Goal: Task Accomplishment & Management: Manage account settings

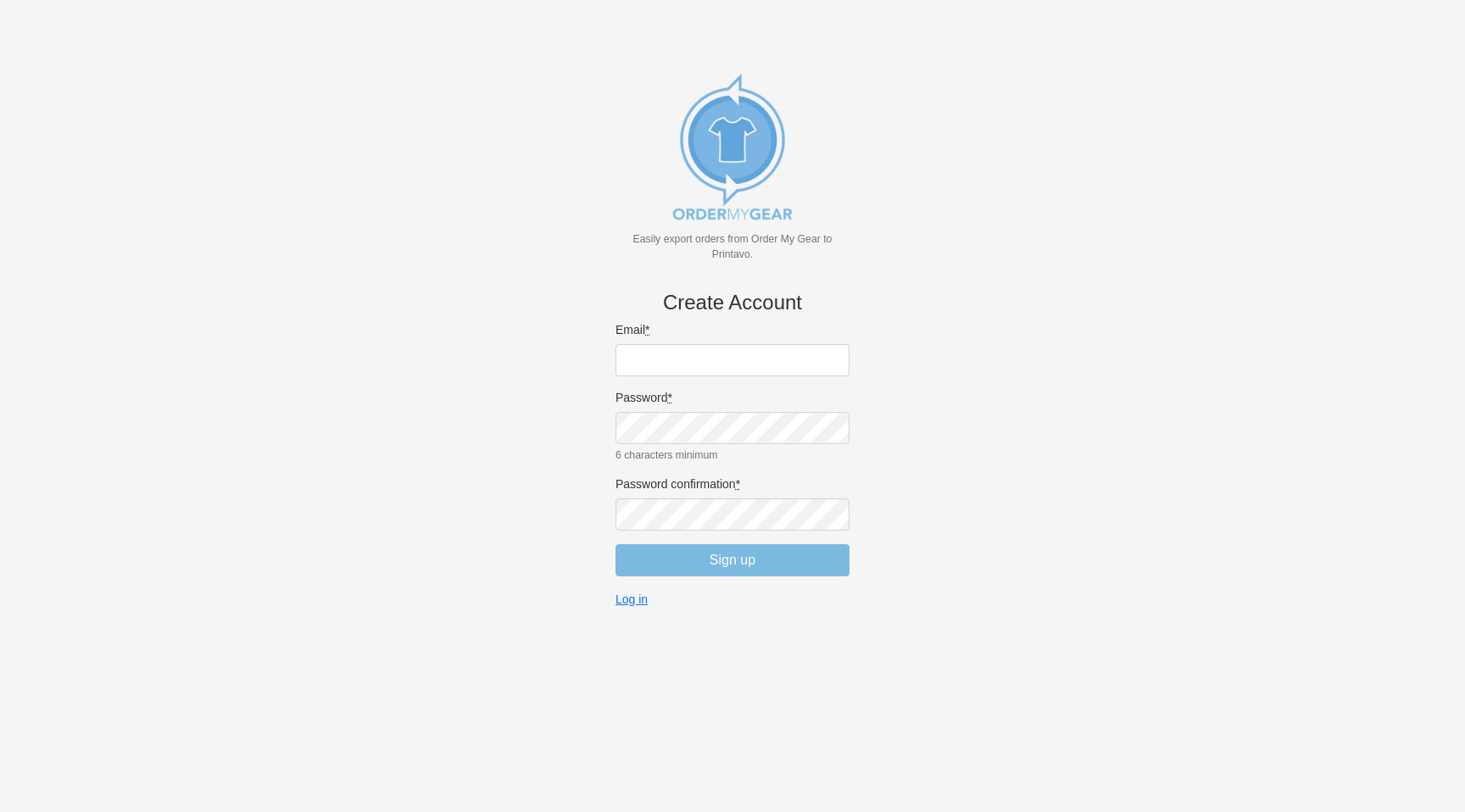
click at [670, 358] on input "Email *" at bounding box center [732, 360] width 234 height 32
type input "[PERSON_NAME][EMAIL_ADDRESS][DOMAIN_NAME]"
click at [1006, 510] on body "Easily export orders from Order My Gear to Printavo. Create Account Email * [PE…" at bounding box center [732, 434] width 1409 height 812
click at [750, 567] on input "Sign up" at bounding box center [732, 560] width 234 height 32
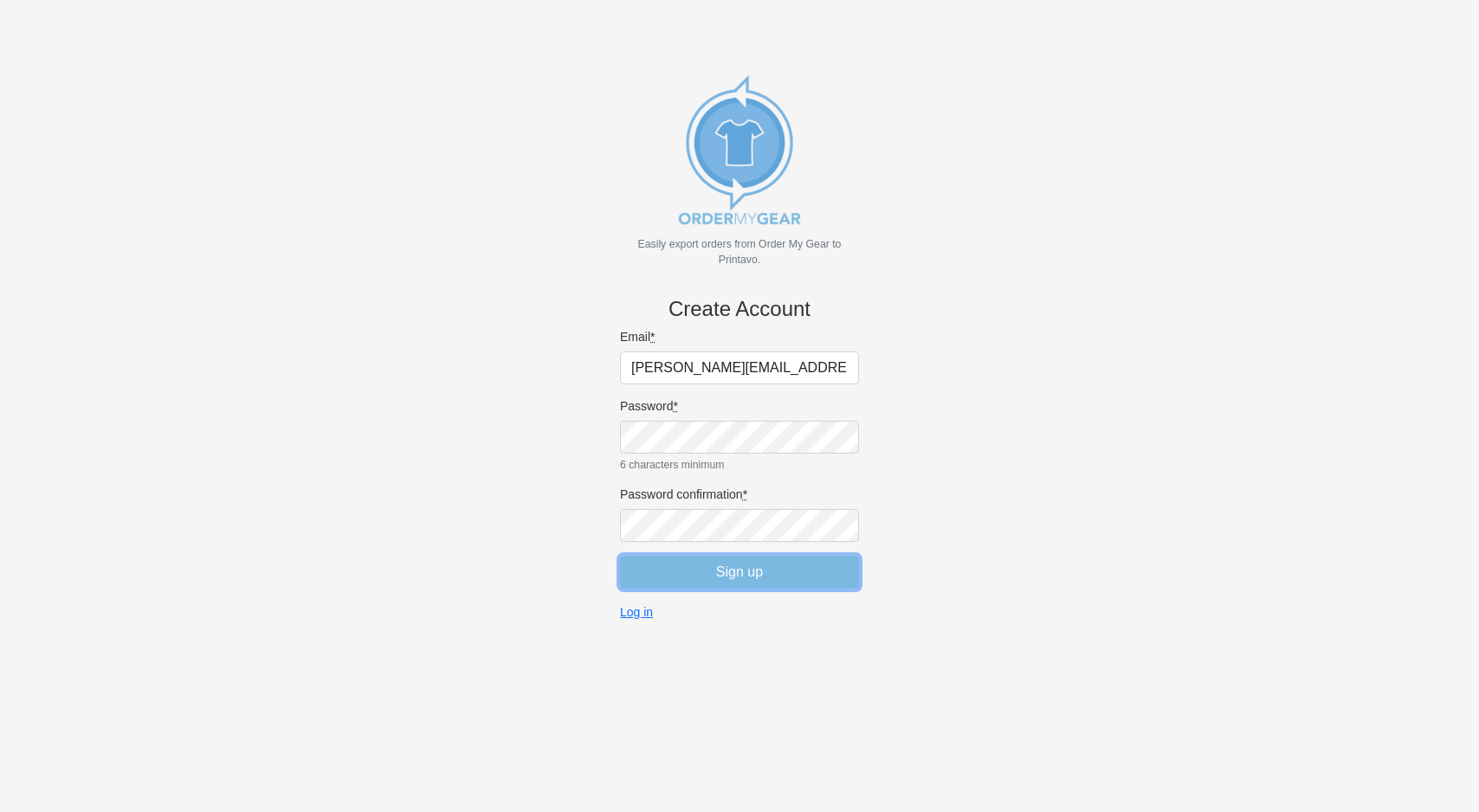
click at [748, 573] on input "Sign up" at bounding box center [739, 572] width 239 height 33
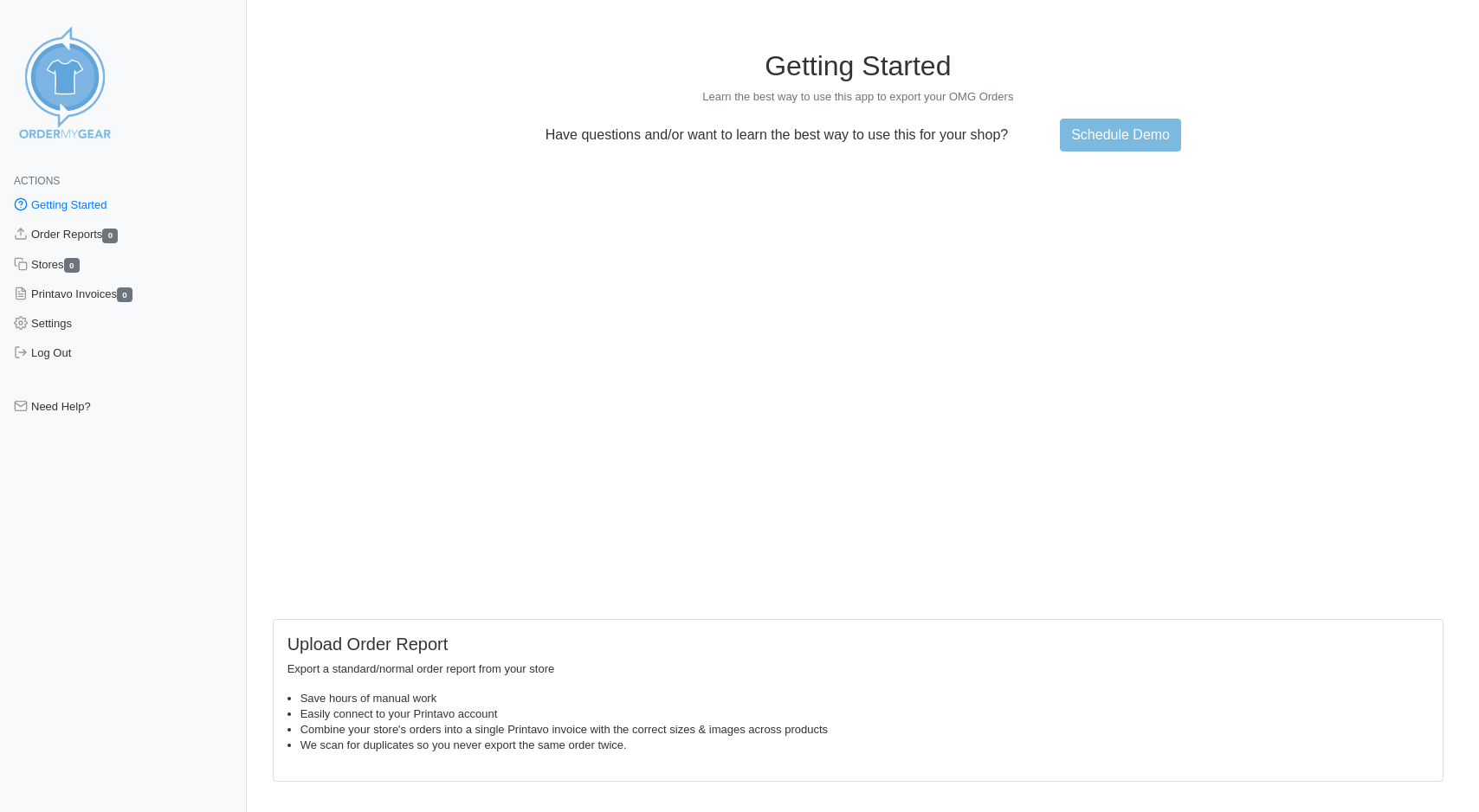
click at [393, 106] on div "Getting Started Learn the best way to use this app to export your OMG Orders Ha…" at bounding box center [858, 101] width 1171 height 102
click at [57, 319] on link "Settings" at bounding box center [123, 324] width 246 height 29
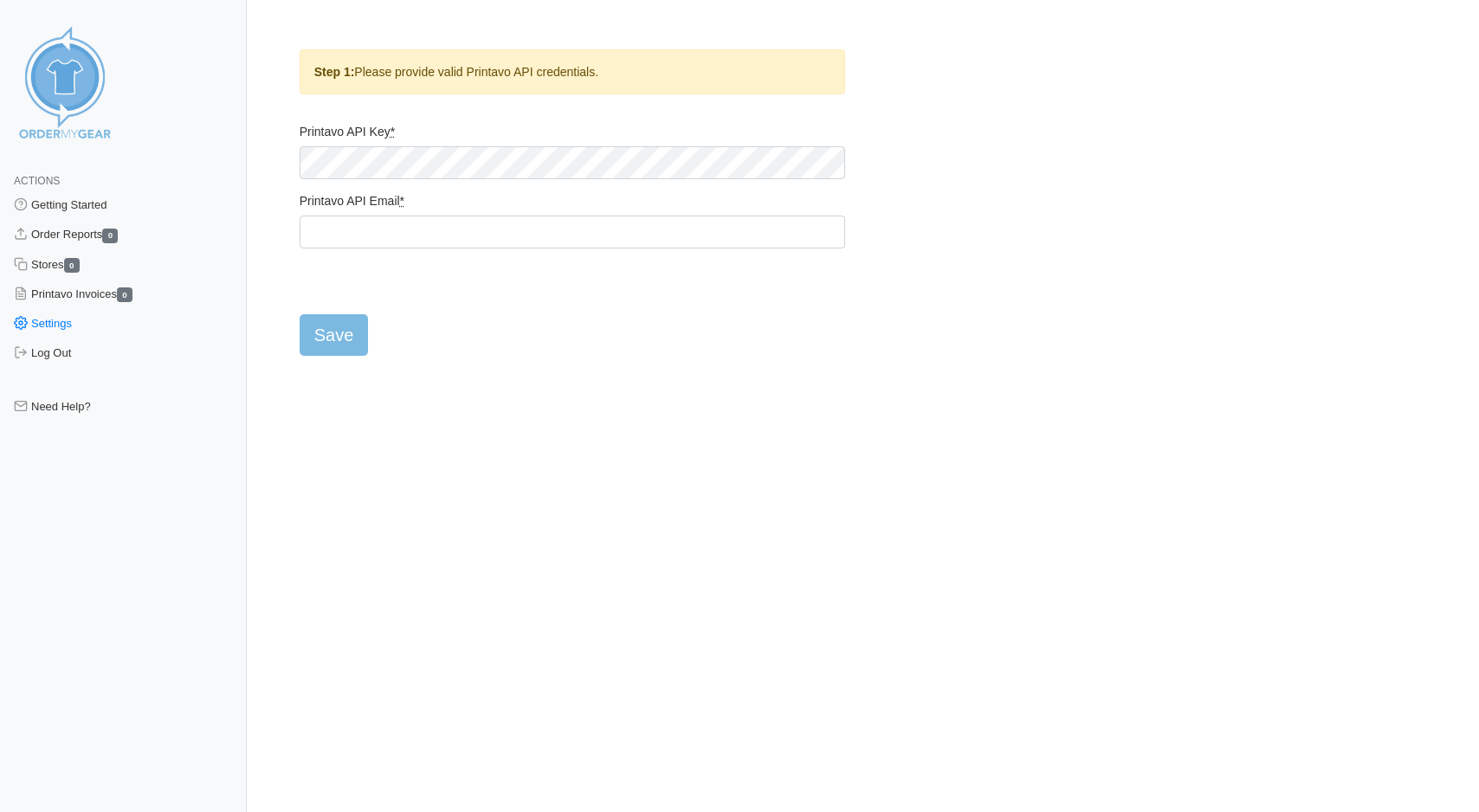
click at [487, 380] on html "Actions Getting Started Order Reports 0 Stores 0 Printavo Invoices 0 Settings L…" at bounding box center [740, 192] width 1479 height 384
click at [325, 228] on input "Printavo API Email *" at bounding box center [572, 232] width 545 height 33
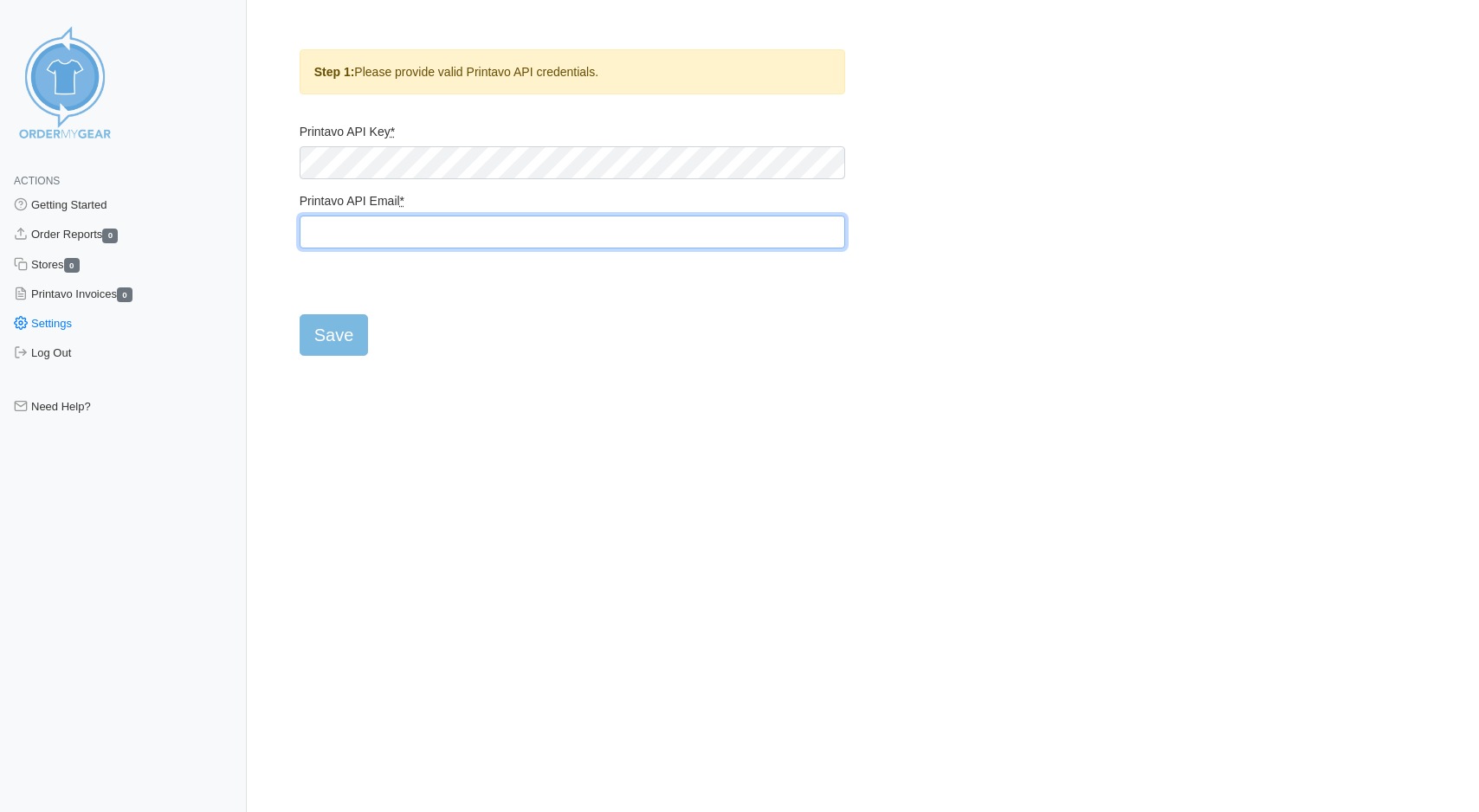
click at [325, 228] on input "Printavo API Email *" at bounding box center [572, 232] width 545 height 33
paste input "[EMAIL_ADDRESS][DOMAIN_NAME]"
type input "[EMAIL_ADDRESS][DOMAIN_NAME]"
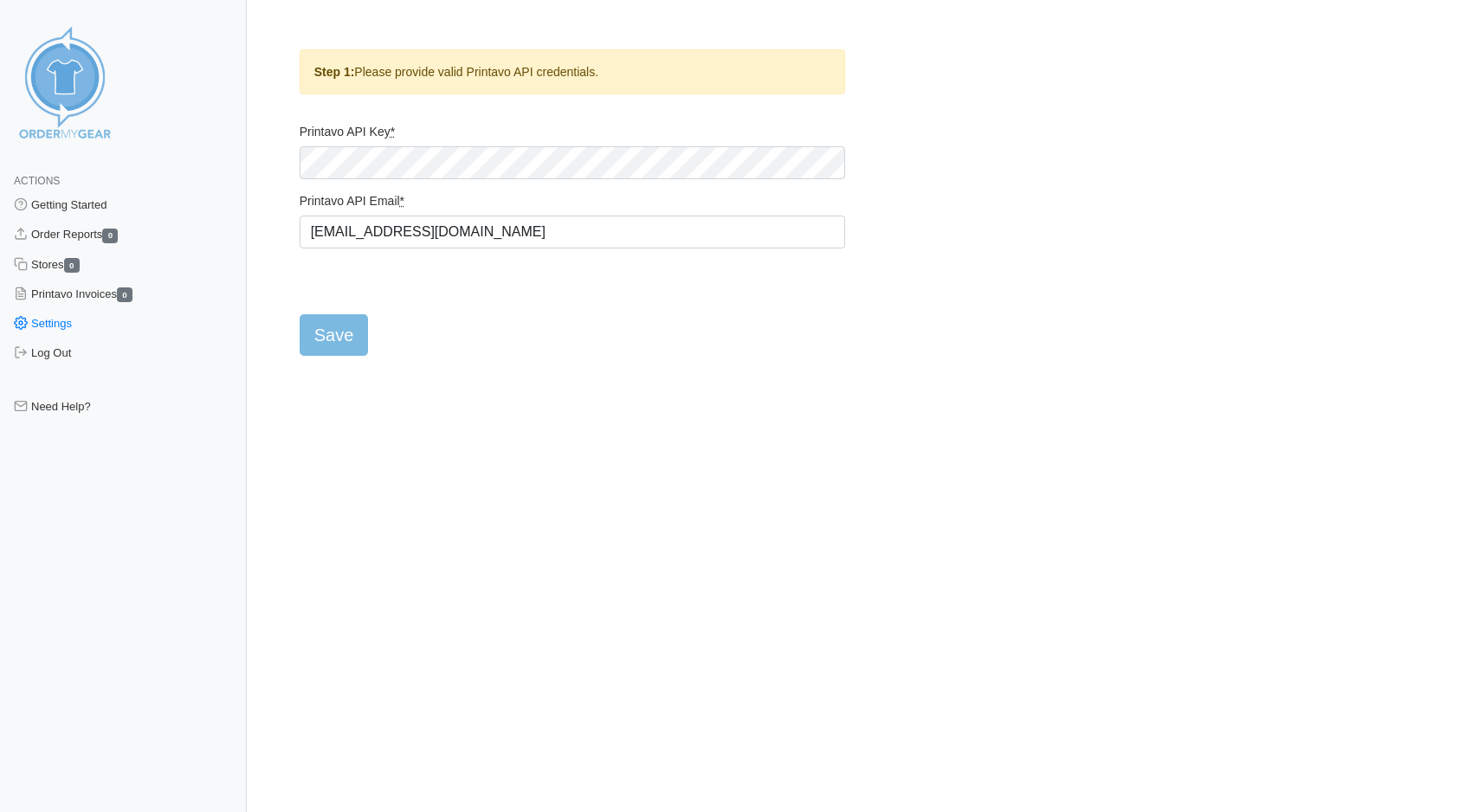
click at [523, 384] on html "Actions Getting Started Order Reports 0 Stores 0 Printavo Invoices 0 Settings L…" at bounding box center [740, 192] width 1479 height 384
click at [339, 332] on input "Save" at bounding box center [334, 335] width 69 height 42
type input "Saving..."
click at [575, 371] on html "Actions Getting Started Order Reports 0 Stores 0 Printavo Invoices 0 Settings L…" at bounding box center [740, 192] width 1479 height 384
click at [464, 384] on html "Actions Getting Started Order Reports 0 Stores 0 Printavo Invoices 0 Settings L…" at bounding box center [740, 192] width 1479 height 384
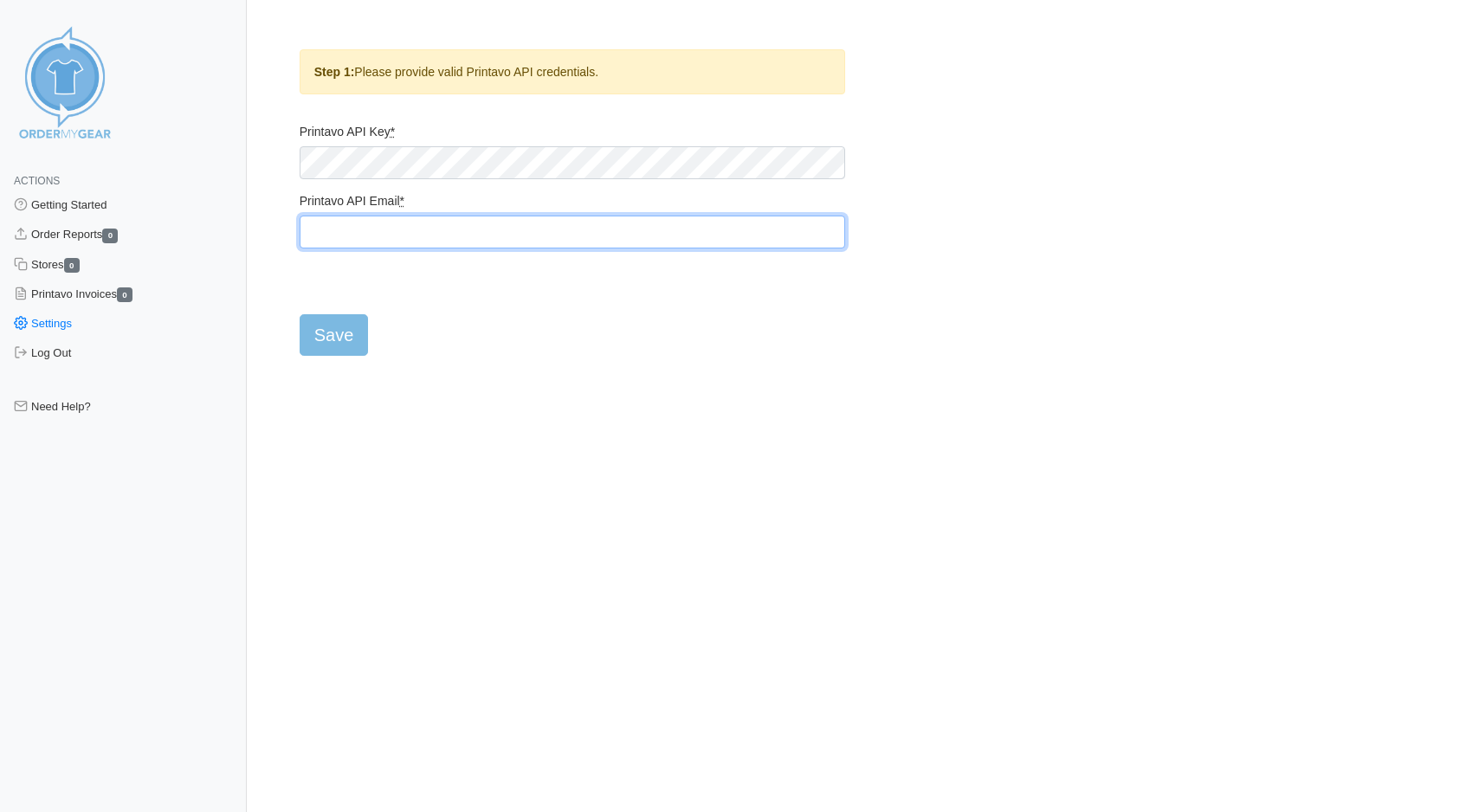
click at [339, 233] on input "Printavo API Email *" at bounding box center [572, 232] width 545 height 33
paste input "myscreenprintguy@gmail.com"
type input "myscreenprintguy@gmail.com"
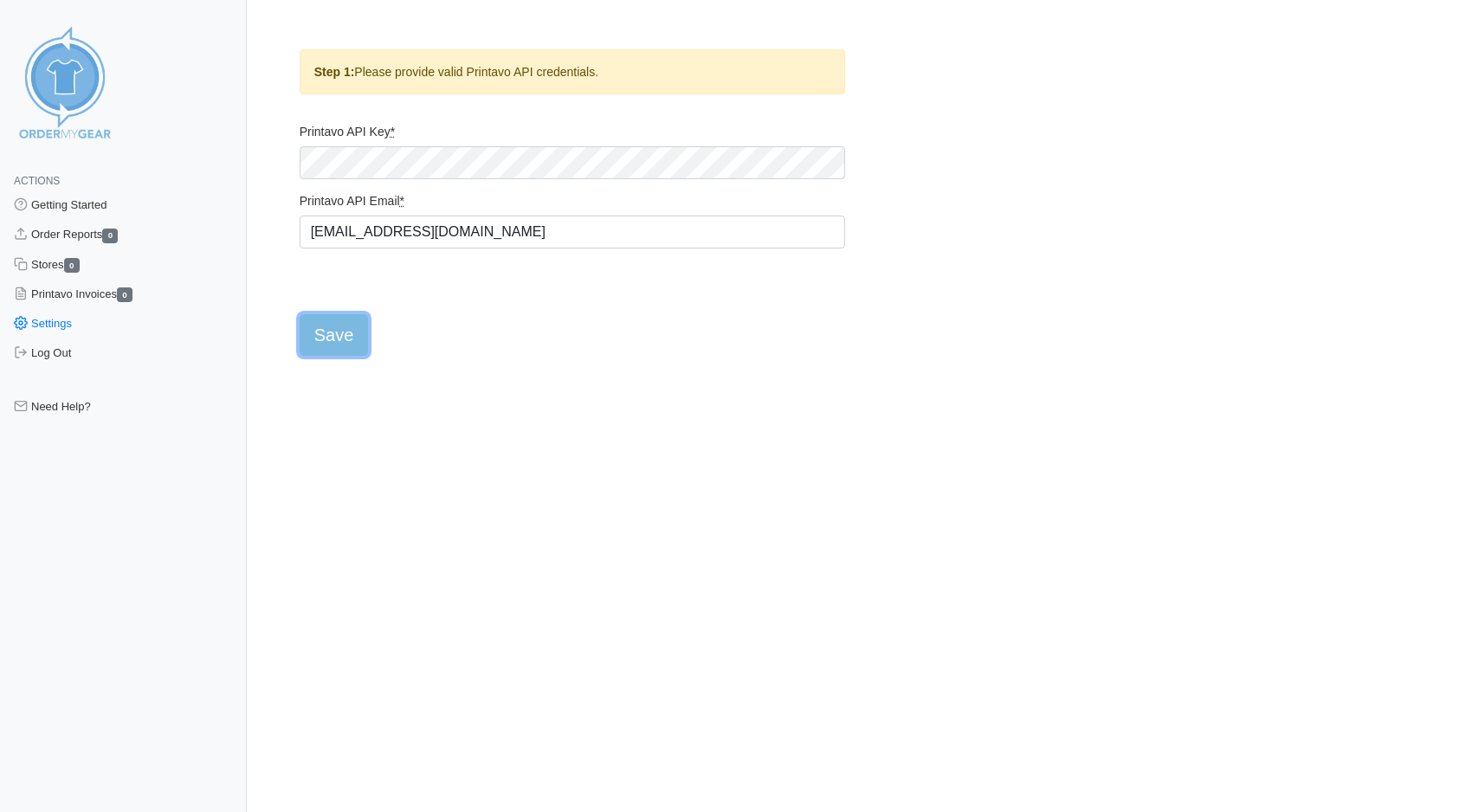
click at [347, 336] on input "Save" at bounding box center [334, 335] width 69 height 42
type input "Saving..."
click at [598, 384] on html "Actions Getting Started Order Reports 0 Stores 0 Printavo Invoices 0 Settings L…" at bounding box center [740, 192] width 1479 height 384
click at [342, 333] on input "Save" at bounding box center [334, 335] width 69 height 42
type input "Saving..."
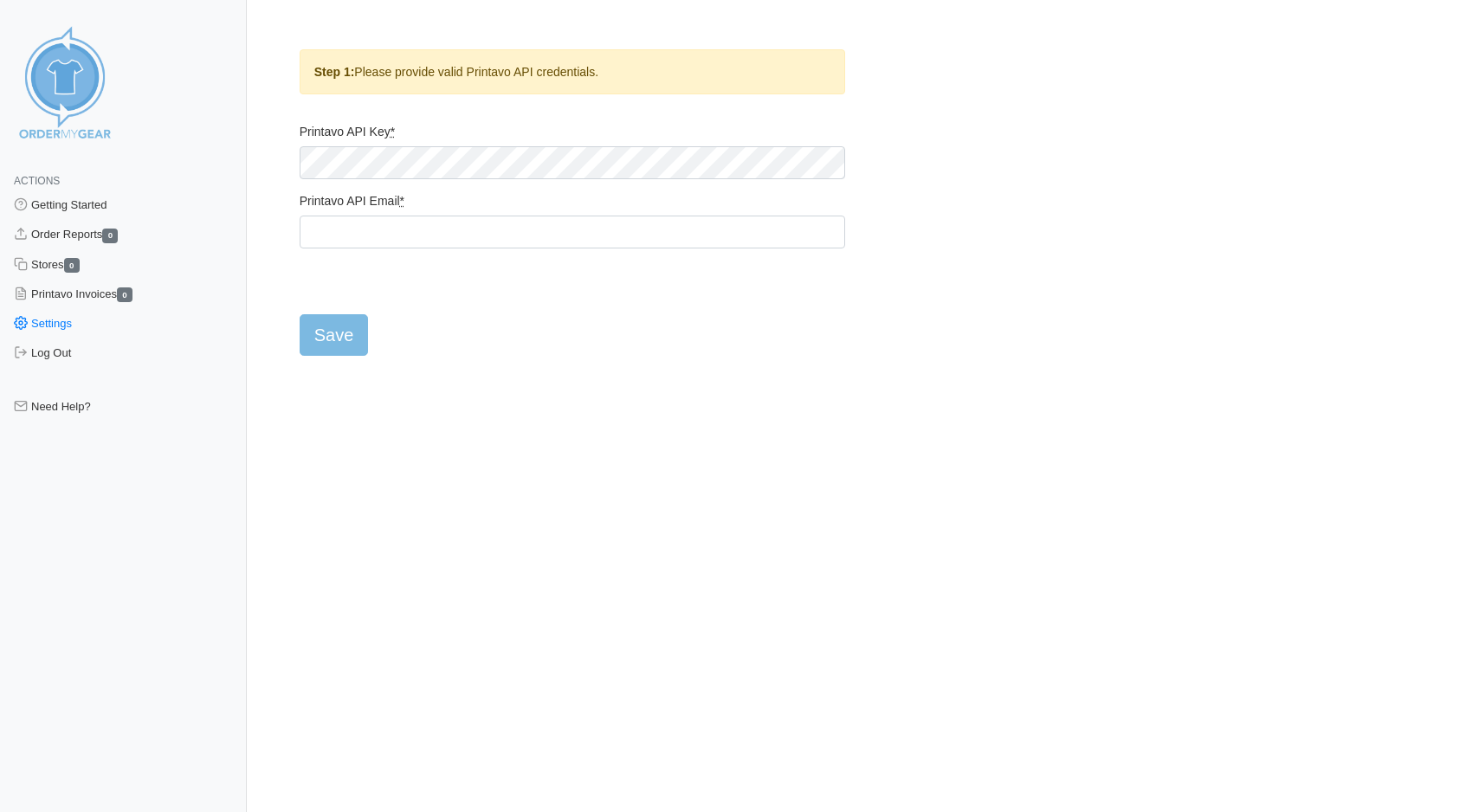
click at [693, 318] on form "Printavo API Key * Printavo API Email * Save" at bounding box center [572, 239] width 545 height 232
click at [73, 200] on link "Getting Started" at bounding box center [123, 205] width 246 height 29
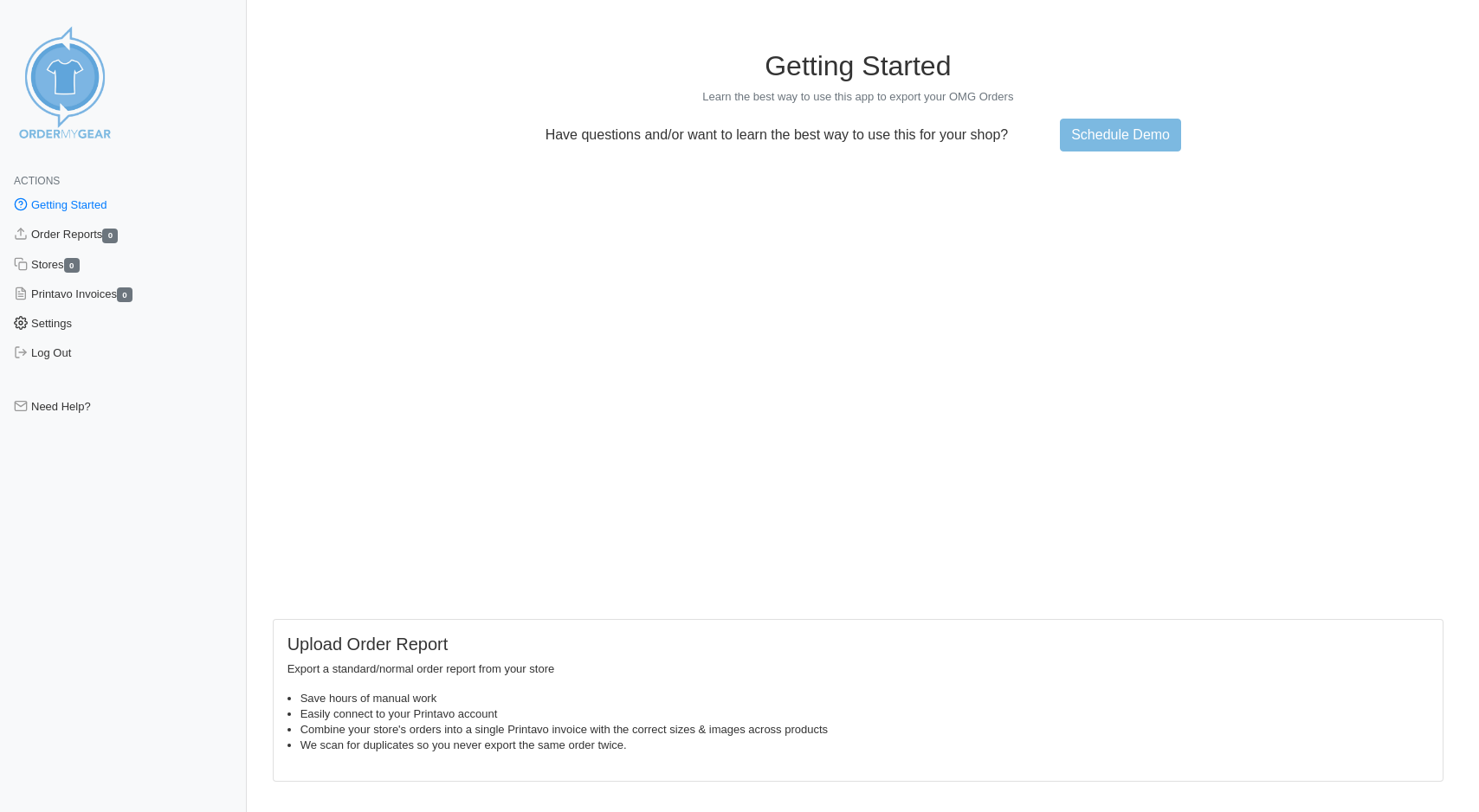
click at [53, 324] on link "Settings" at bounding box center [123, 324] width 246 height 29
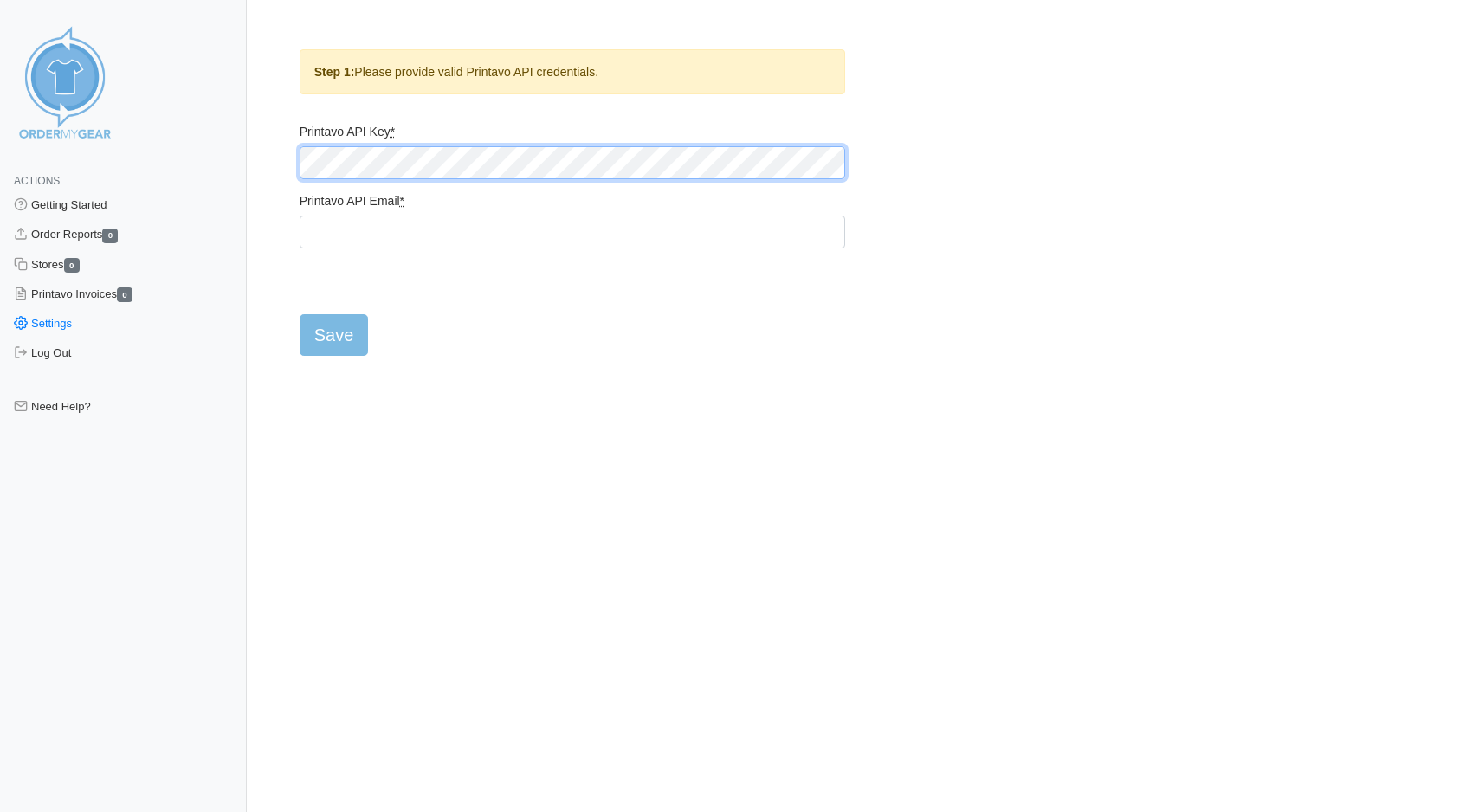
click at [295, 166] on div "Step 1: Please provide valid Printavo API credentials. Printavo API Key * Print…" at bounding box center [572, 202] width 571 height 306
click at [279, 166] on main "Step 1: Please provide valid Printavo API credentials. Printavo API Key * Print…" at bounding box center [858, 192] width 1185 height 327
click at [447, 339] on form "Printavo API Key * Printavo API Email * Save" at bounding box center [572, 239] width 545 height 232
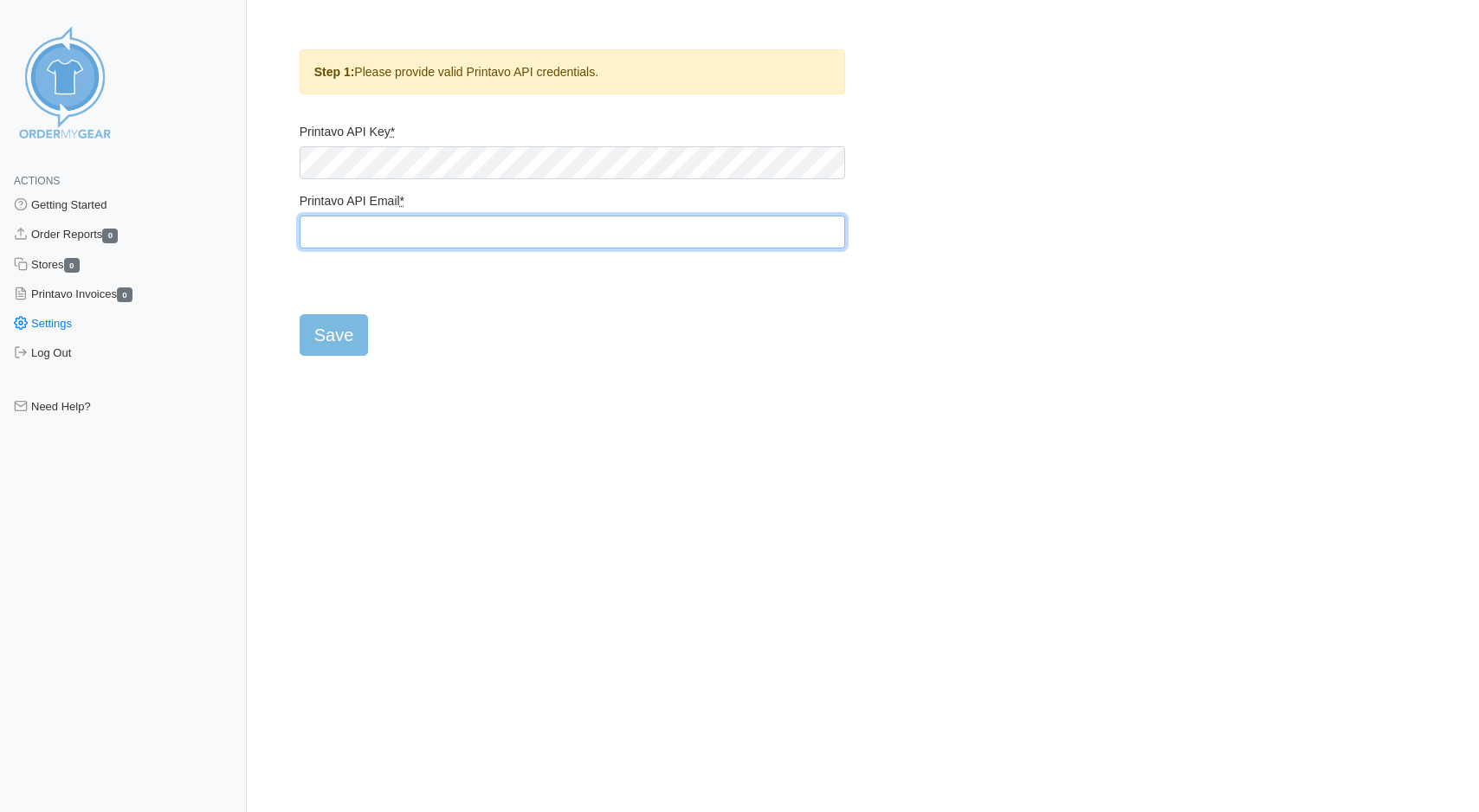
click at [359, 234] on input "Printavo API Email *" at bounding box center [572, 232] width 545 height 33
click at [320, 236] on input "Printavo API Email *" at bounding box center [572, 232] width 545 height 33
type input "thescreenprintguy@gmail.com"
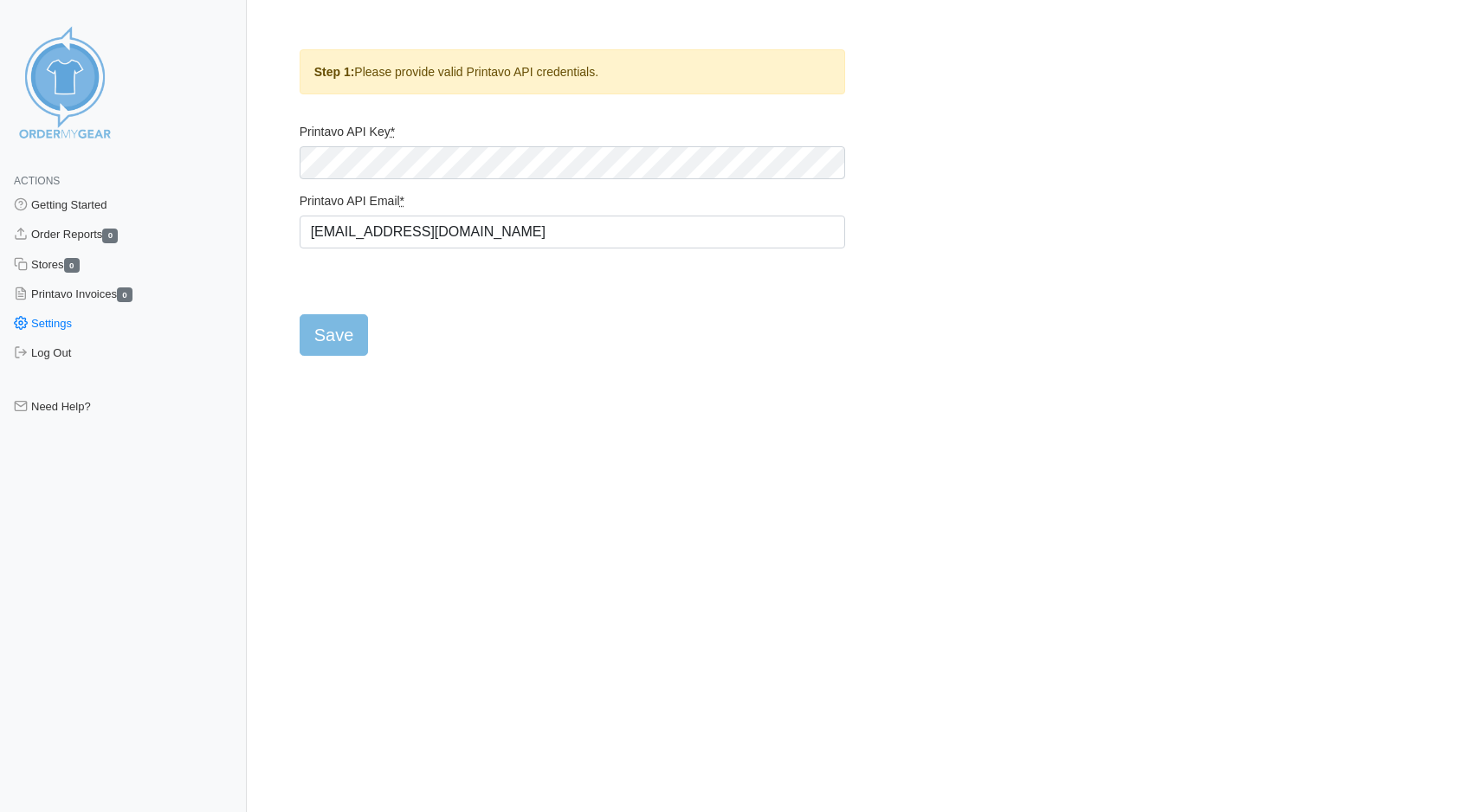
click at [423, 384] on html "Actions Getting Started Order Reports 0 Stores 0 Printavo Invoices 0 Settings L…" at bounding box center [740, 192] width 1479 height 384
click at [344, 340] on input "Save" at bounding box center [334, 335] width 69 height 42
type input "Saving..."
click at [628, 370] on html "Actions Getting Started Order Reports 0 Stores 0 Printavo Invoices 0 Settings L…" at bounding box center [740, 192] width 1479 height 384
click at [183, 427] on div "Actions Getting Started Order Reports 0 Stores 0 Printavo Invoices 0 Settings L…" at bounding box center [123, 533] width 246 height 770
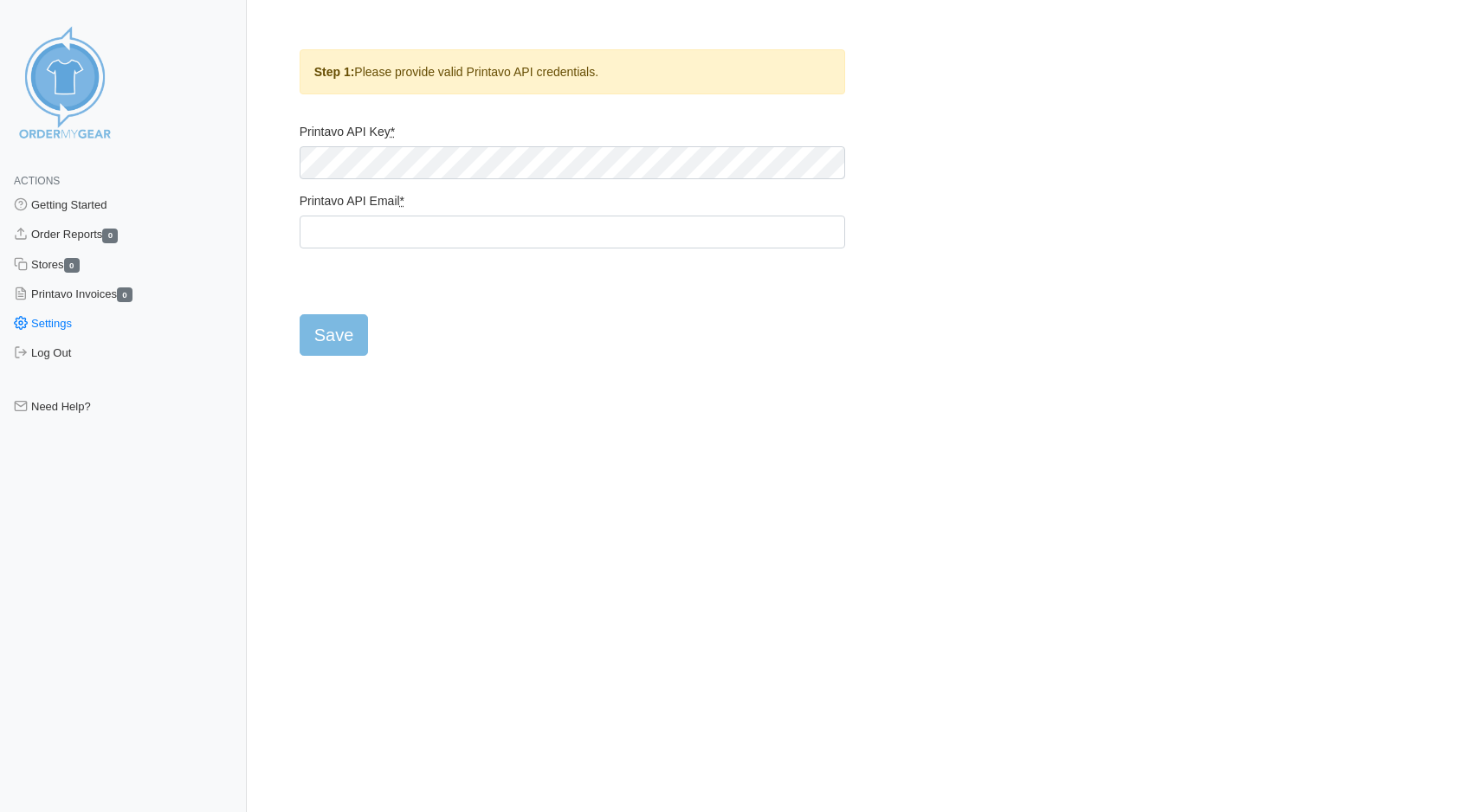
click at [65, 327] on link "Settings" at bounding box center [123, 324] width 246 height 29
click at [79, 295] on link "Printavo Invoices 0" at bounding box center [123, 294] width 246 height 29
click at [58, 267] on link "Stores 0" at bounding box center [123, 265] width 246 height 29
click at [60, 239] on link "Order Reports 0" at bounding box center [123, 234] width 246 height 29
click at [71, 206] on link "Getting Started" at bounding box center [123, 205] width 246 height 29
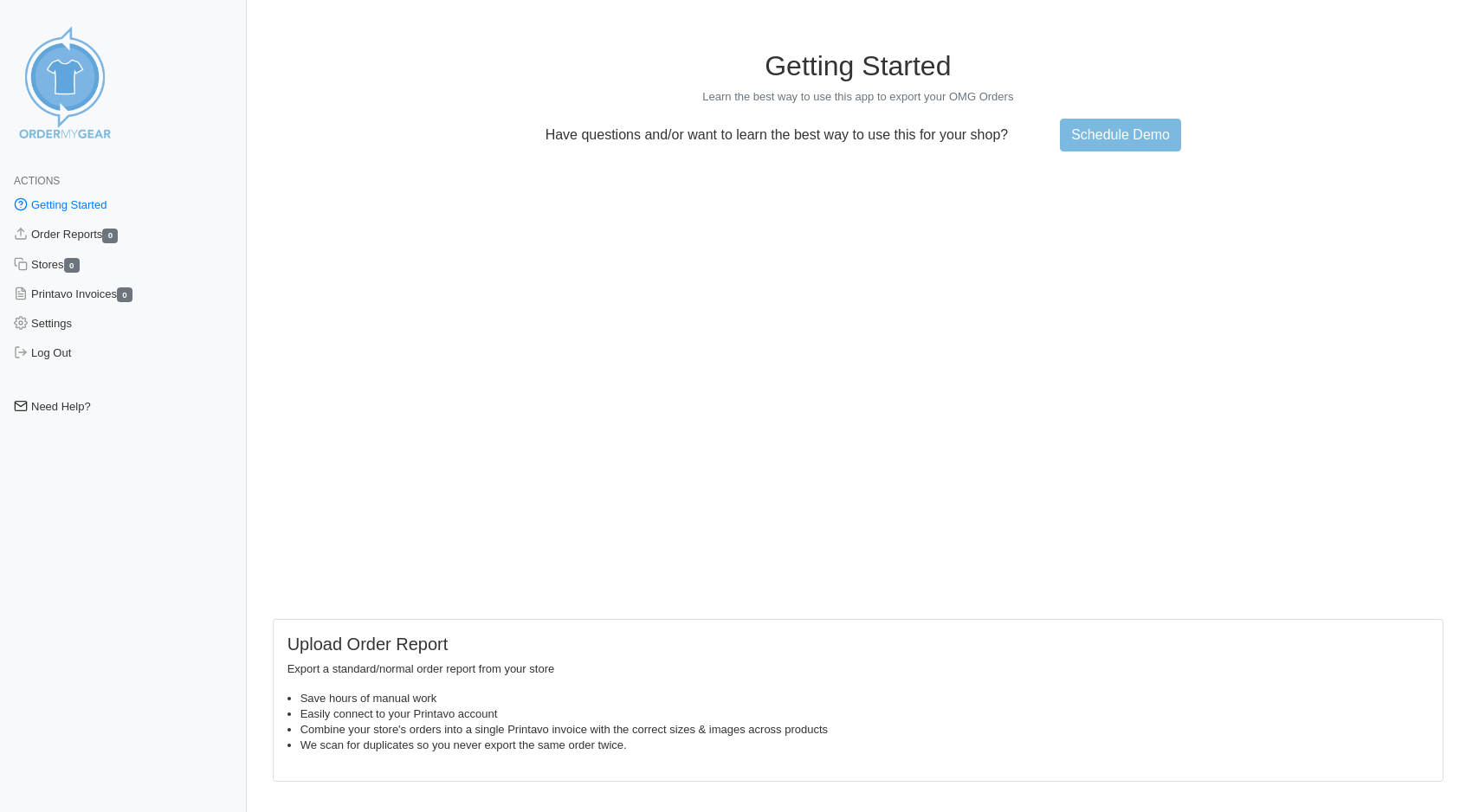
click at [65, 414] on link "Need Help?" at bounding box center [123, 407] width 246 height 29
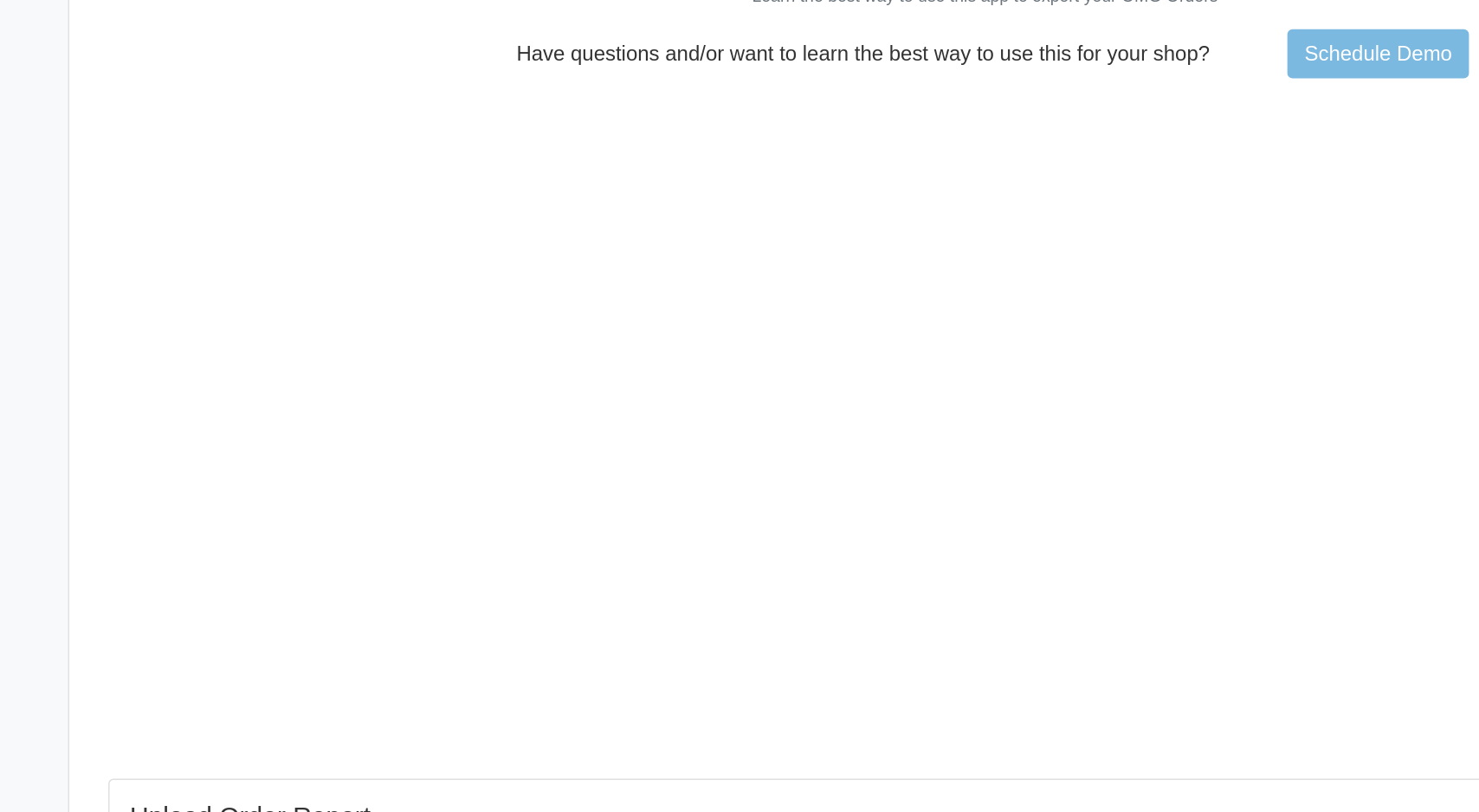
click at [226, 285] on link "Printavo Invoices 0" at bounding box center [123, 294] width 246 height 29
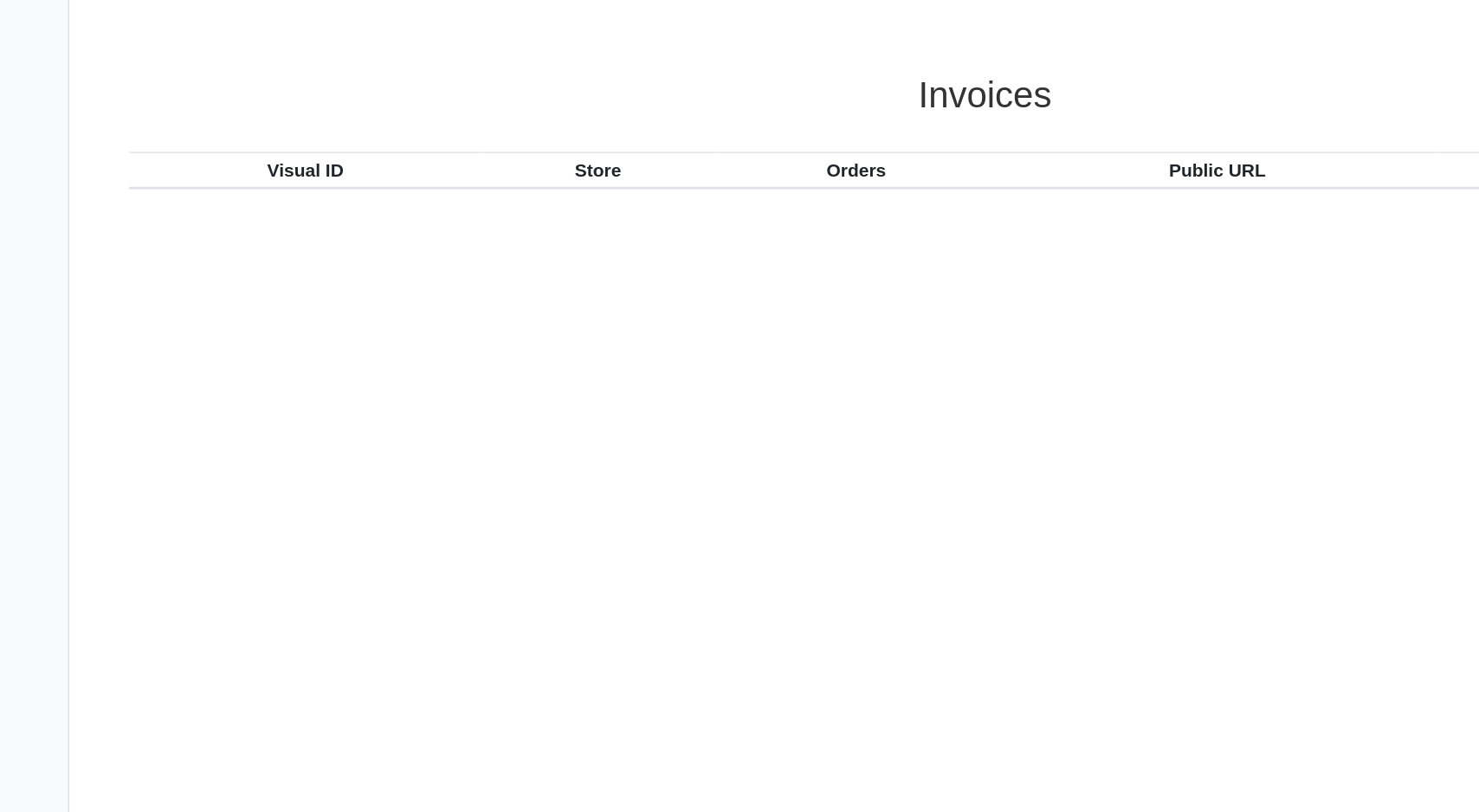
click at [340, 59] on h3 "Invoices" at bounding box center [858, 64] width 1143 height 29
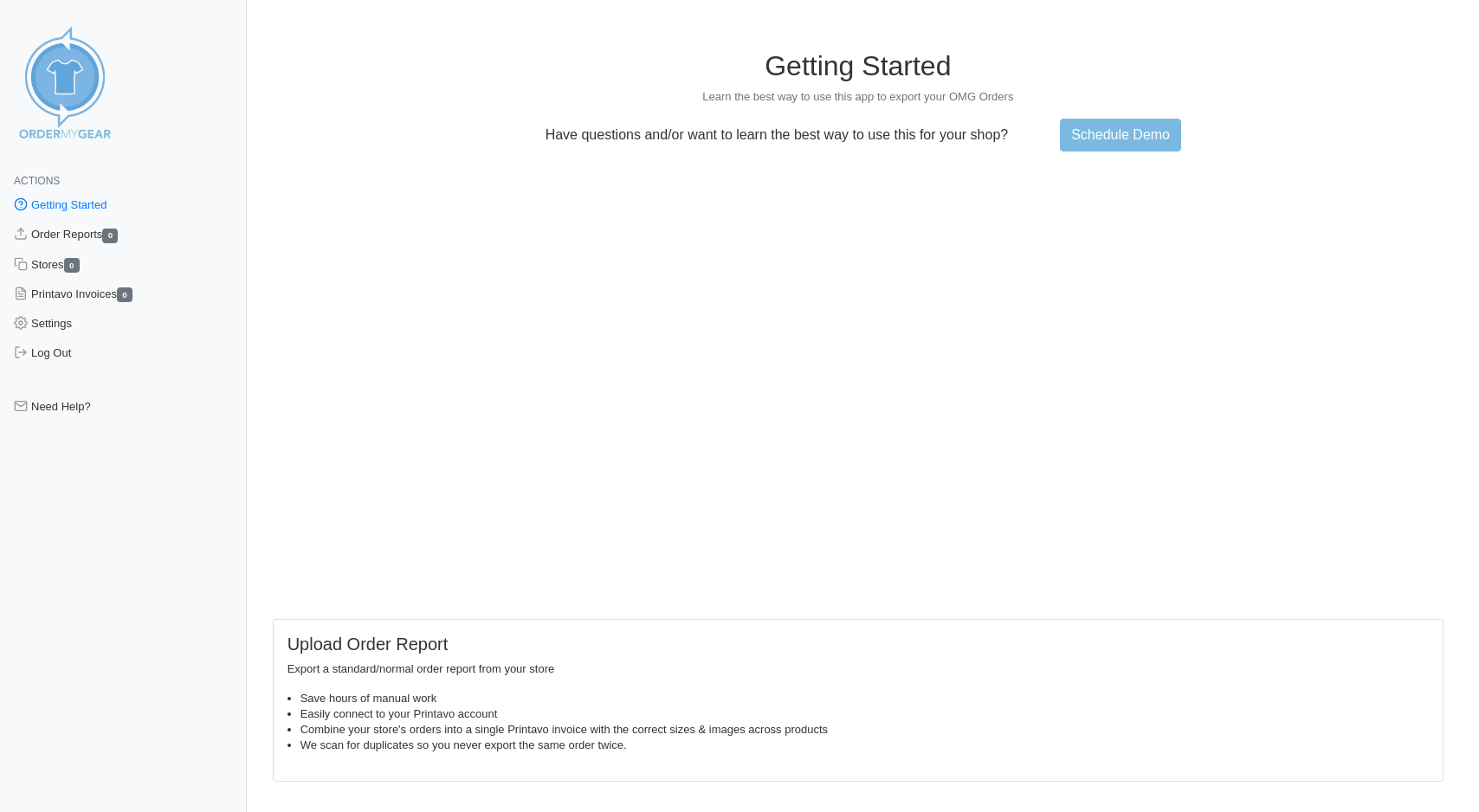
click at [59, 202] on link "Getting Started" at bounding box center [123, 205] width 246 height 29
click at [49, 321] on link "Settings" at bounding box center [123, 324] width 246 height 29
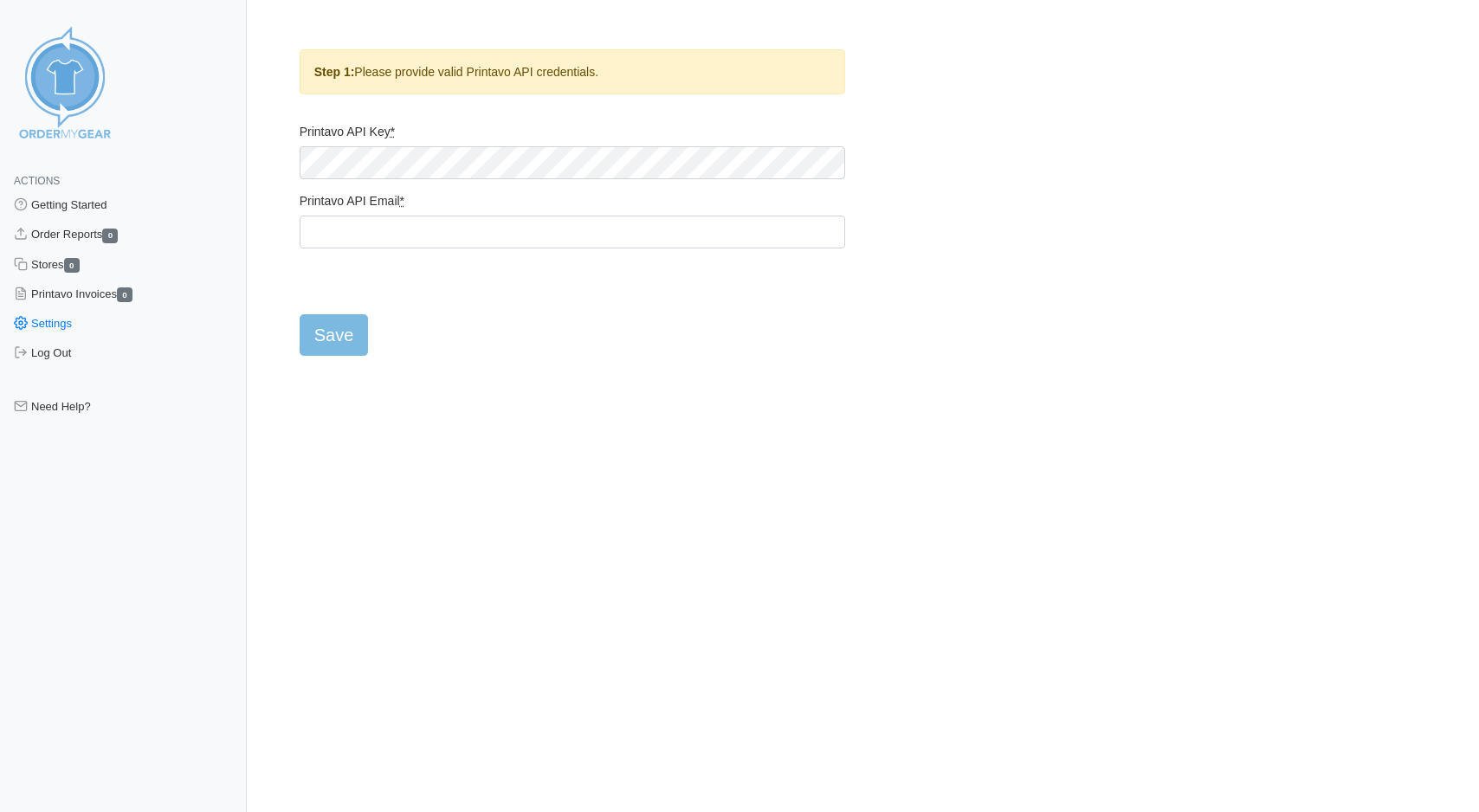
click at [391, 384] on html "Actions Getting Started Order Reports 0 Stores 0 Printavo Invoices 0 Settings L…" at bounding box center [740, 192] width 1479 height 384
click at [487, 357] on html "Actions Getting Started Order Reports 0 Stores 0 Printavo Invoices 0 Settings L…" at bounding box center [740, 192] width 1479 height 384
click at [606, 384] on html "Actions Getting Started Order Reports 0 Stores 0 Printavo Invoices 0 Settings L…" at bounding box center [740, 192] width 1479 height 384
click at [457, 384] on html "Actions Getting Started Order Reports 0 Stores 0 Printavo Invoices 0 Settings L…" at bounding box center [740, 192] width 1479 height 384
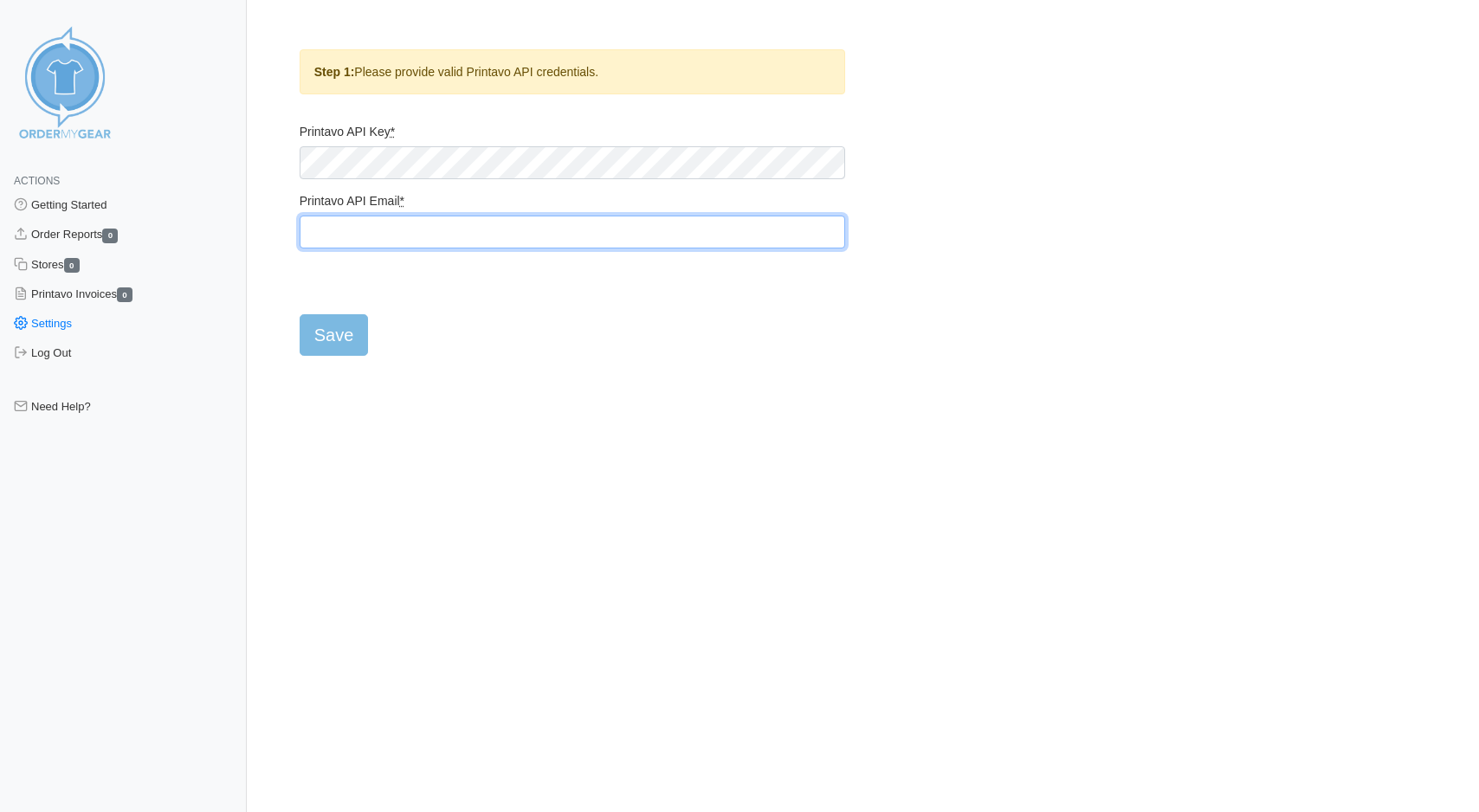
click at [328, 233] on input "Printavo API Email *" at bounding box center [572, 232] width 545 height 33
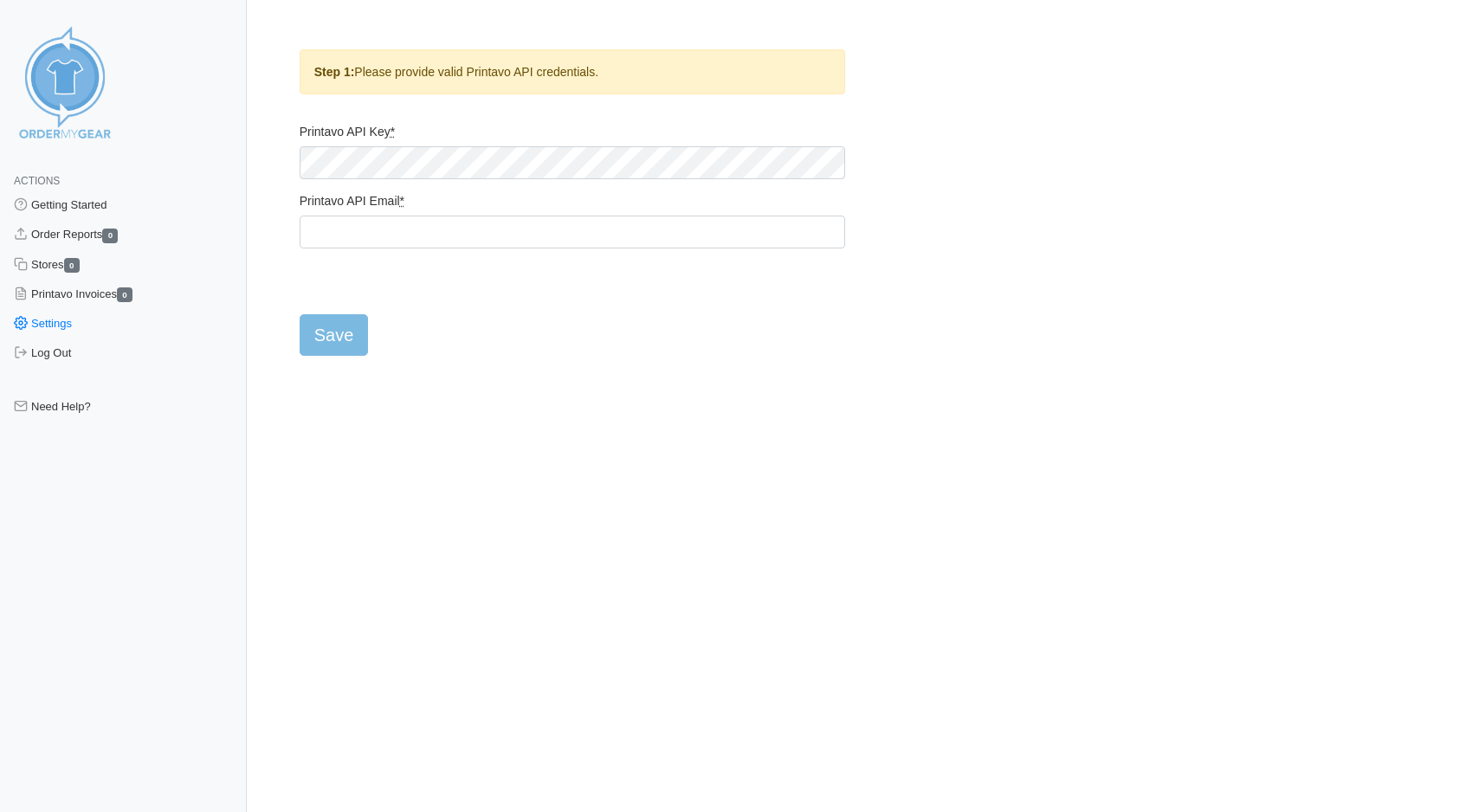
click at [445, 384] on html "Actions Getting Started Order Reports 0 Stores 0 Printavo Invoices 0 Settings L…" at bounding box center [740, 192] width 1479 height 384
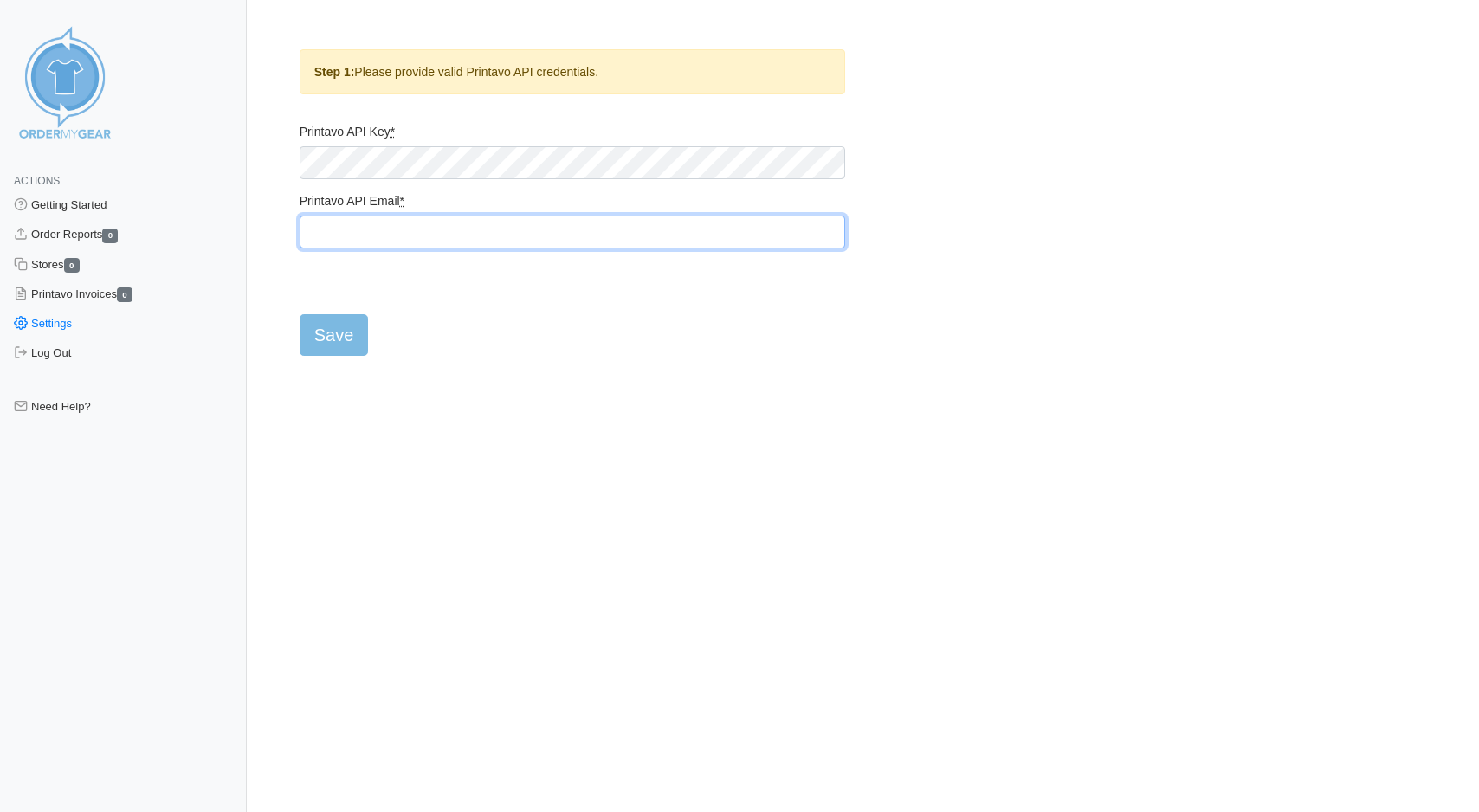
click at [378, 239] on input "Printavo API Email *" at bounding box center [572, 232] width 545 height 33
paste input "thescreenprintguy@gmail.com"
type input "thescreenprintguy@gmail.com"
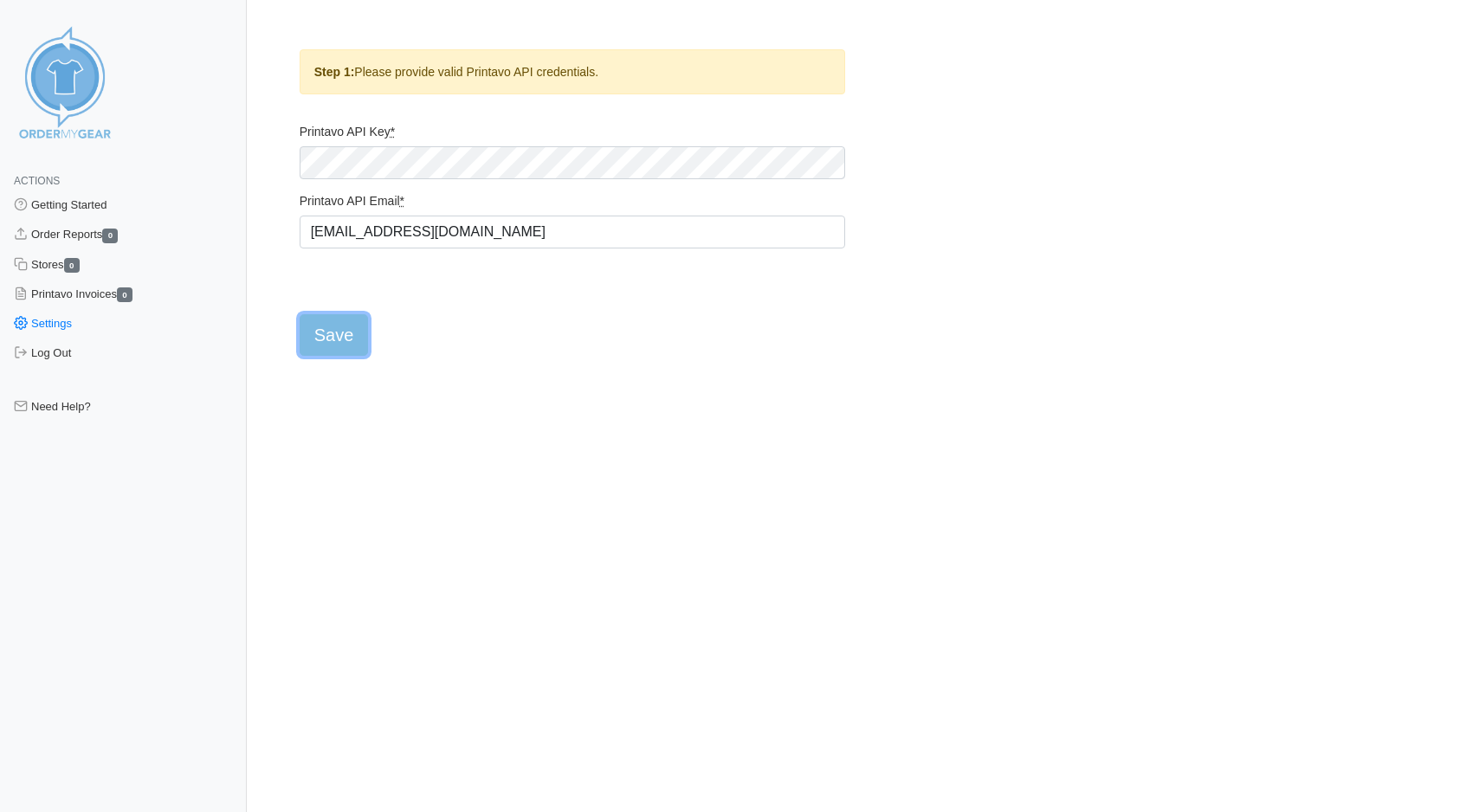
click at [334, 340] on input "Save" at bounding box center [334, 335] width 69 height 42
type input "Saving..."
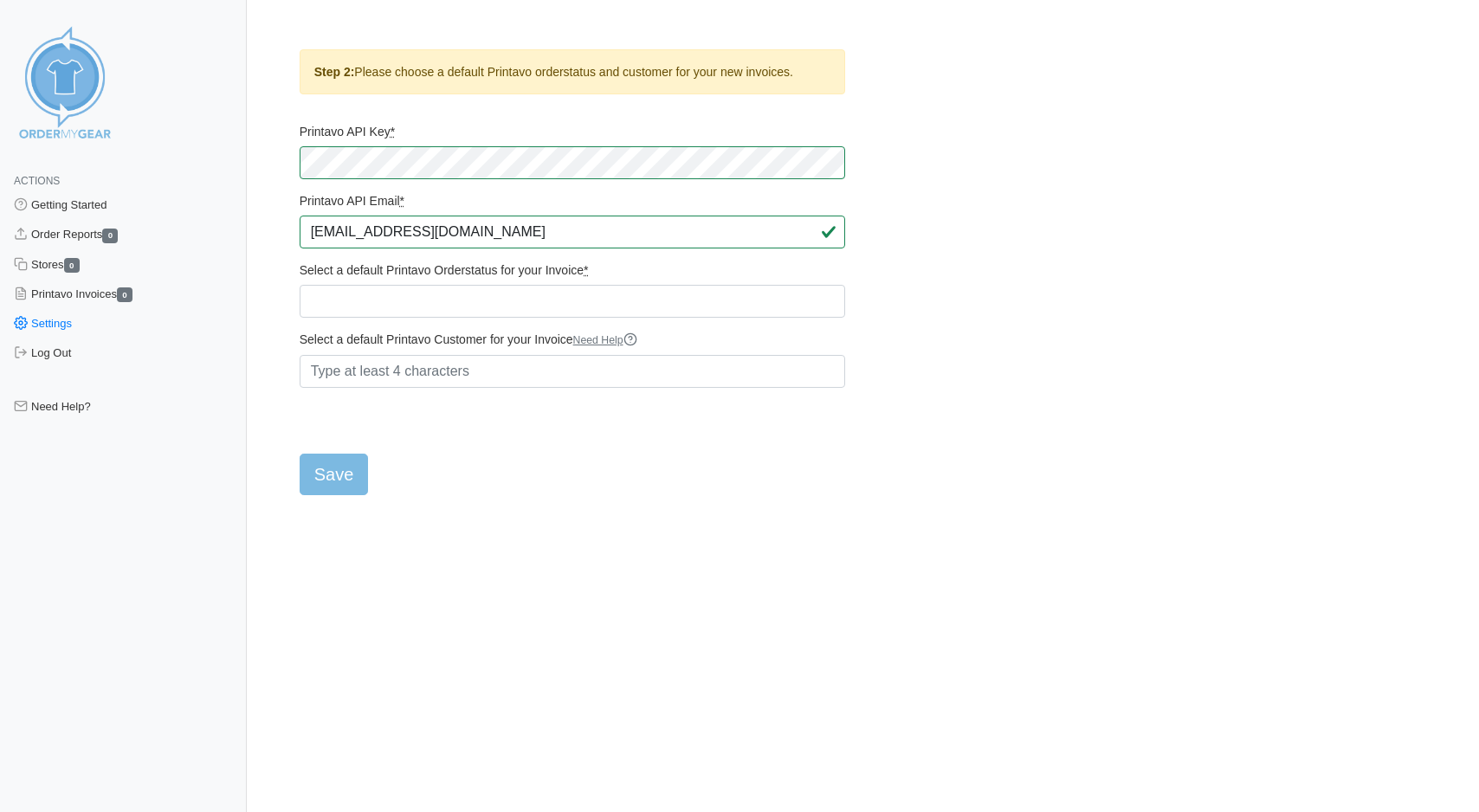
click at [798, 491] on form "Printavo API Key * Printavo API Email * thescreenprintguy@gmail.com Select a de…" at bounding box center [572, 310] width 545 height 371
click at [354, 306] on select "Quote ARCHIVED SOURCE APPAREL ARTWORK SUBMITTED BY CUSTOMER READY FOR PRODUCTIO…" at bounding box center [572, 301] width 545 height 33
click at [392, 312] on select "Quote ARCHIVED SOURCE APPAREL ARTWORK SUBMITTED BY CUSTOMER READY FOR PRODUCTIO…" at bounding box center [572, 301] width 545 height 33
click at [547, 310] on select "Quote ARCHIVED SOURCE APPAREL ARTWORK SUBMITTED BY CUSTOMER READY FOR PRODUCTIO…" at bounding box center [572, 301] width 545 height 33
click at [299, 300] on select "Quote ARCHIVED SOURCE APPAREL ARTWORK SUBMITTED BY CUSTOMER READY FOR PRODUCTIO…" at bounding box center [572, 301] width 545 height 33
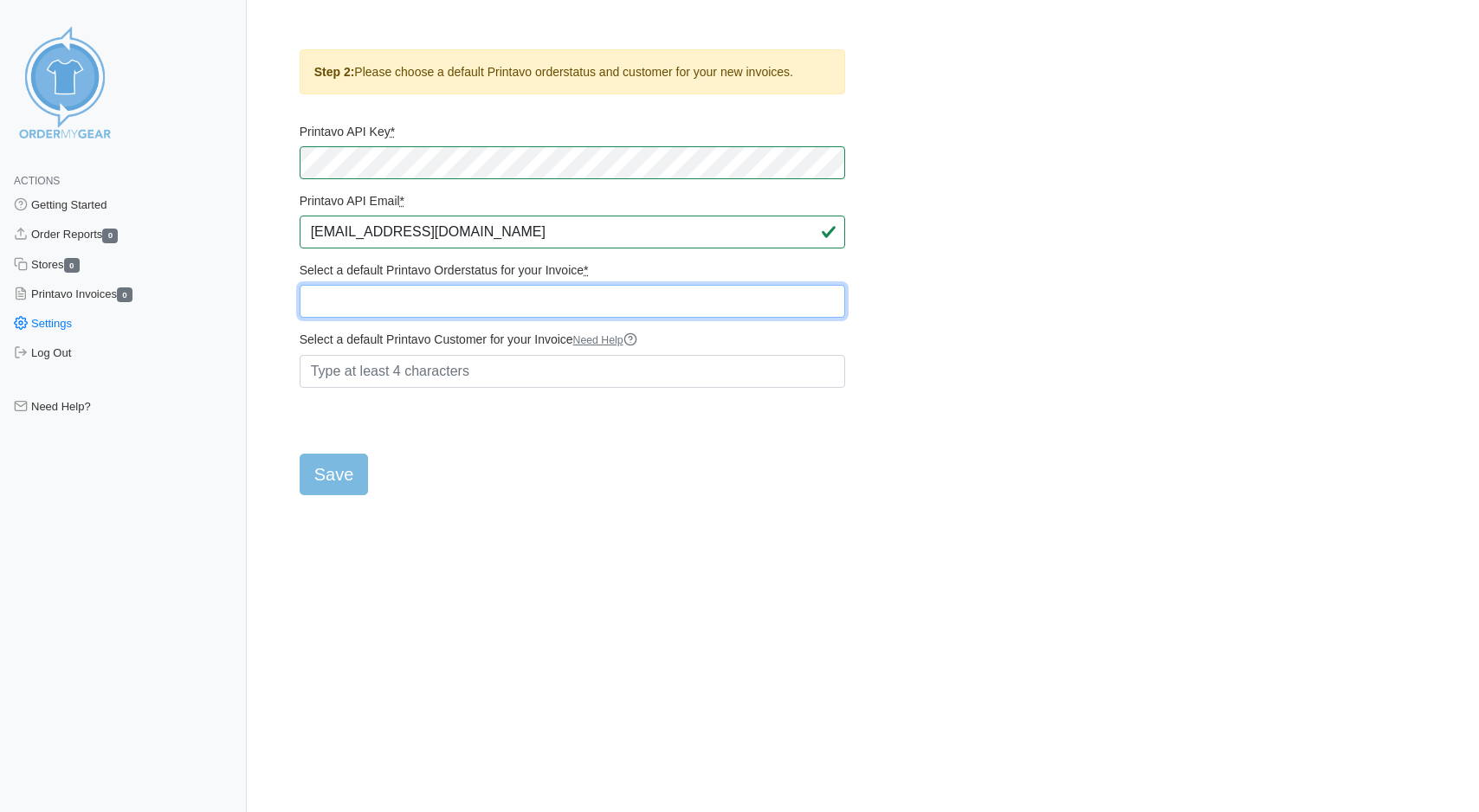
select select "237000"
click at [520, 316] on select "Quote ARCHIVED SOURCE APPAREL ARTWORK SUBMITTED BY CUSTOMER READY FOR PRODUCTIO…" at bounding box center [572, 301] width 545 height 33
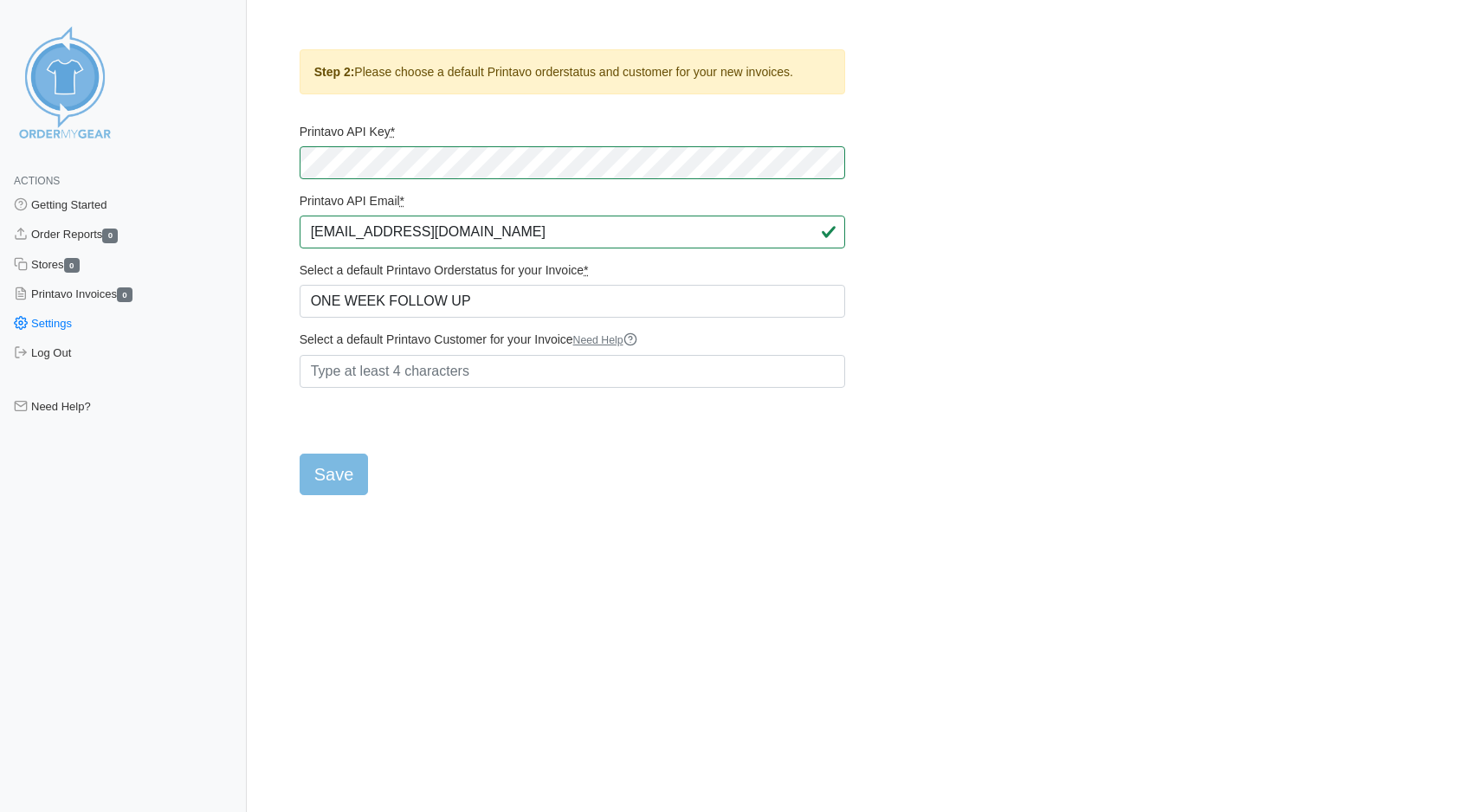
click at [588, 277] on abbr "*" at bounding box center [585, 270] width 4 height 14
click at [634, 286] on select "Quote ARCHIVED SOURCE APPAREL ARTWORK SUBMITTED BY CUSTOMER READY FOR PRODUCTIO…" at bounding box center [572, 301] width 545 height 33
click at [588, 277] on abbr "*" at bounding box center [585, 270] width 4 height 14
click at [634, 286] on select "Quote ARCHIVED SOURCE APPAREL ARTWORK SUBMITTED BY CUSTOMER READY FOR PRODUCTIO…" at bounding box center [572, 301] width 545 height 33
click at [542, 315] on select "Quote ARCHIVED SOURCE APPAREL ARTWORK SUBMITTED BY CUSTOMER READY FOR PRODUCTIO…" at bounding box center [572, 301] width 545 height 33
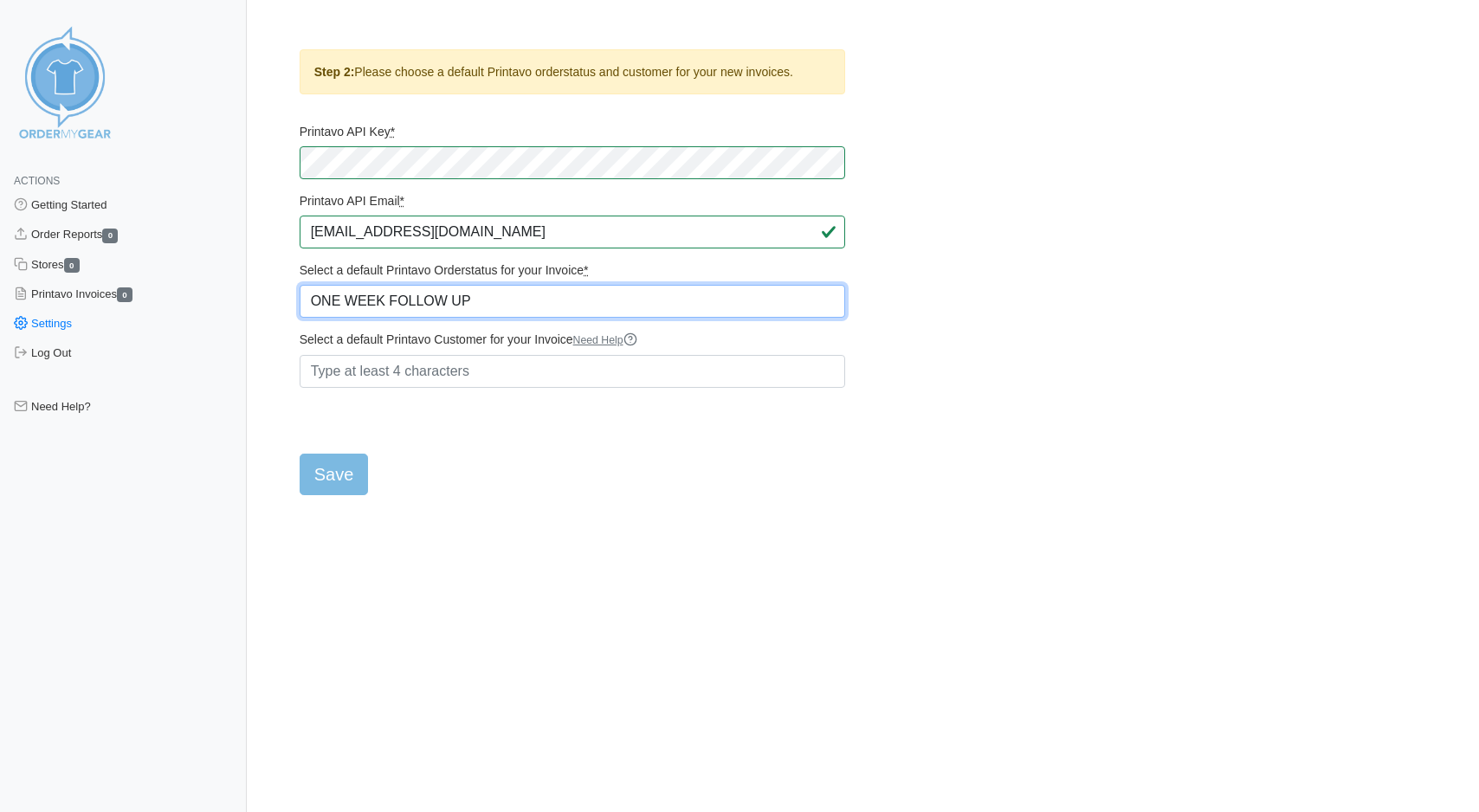
click at [644, 318] on select "Quote ARCHIVED SOURCE APPAREL ARTWORK SUBMITTED BY CUSTOMER READY FOR PRODUCTIO…" at bounding box center [572, 301] width 545 height 33
click at [678, 314] on select "Quote ARCHIVED SOURCE APPAREL ARTWORK SUBMITTED BY CUSTOMER READY FOR PRODUCTIO…" at bounding box center [572, 301] width 545 height 33
click at [548, 318] on select "Quote ARCHIVED SOURCE APPAREL ARTWORK SUBMITTED BY CUSTOMER READY FOR PRODUCTIO…" at bounding box center [572, 301] width 545 height 33
click at [546, 311] on select "Quote ARCHIVED SOURCE APPAREL ARTWORK SUBMITTED BY CUSTOMER READY FOR PRODUCTIO…" at bounding box center [572, 301] width 545 height 33
click at [673, 318] on select "Quote ARCHIVED SOURCE APPAREL ARTWORK SUBMITTED BY CUSTOMER READY FOR PRODUCTIO…" at bounding box center [572, 301] width 545 height 33
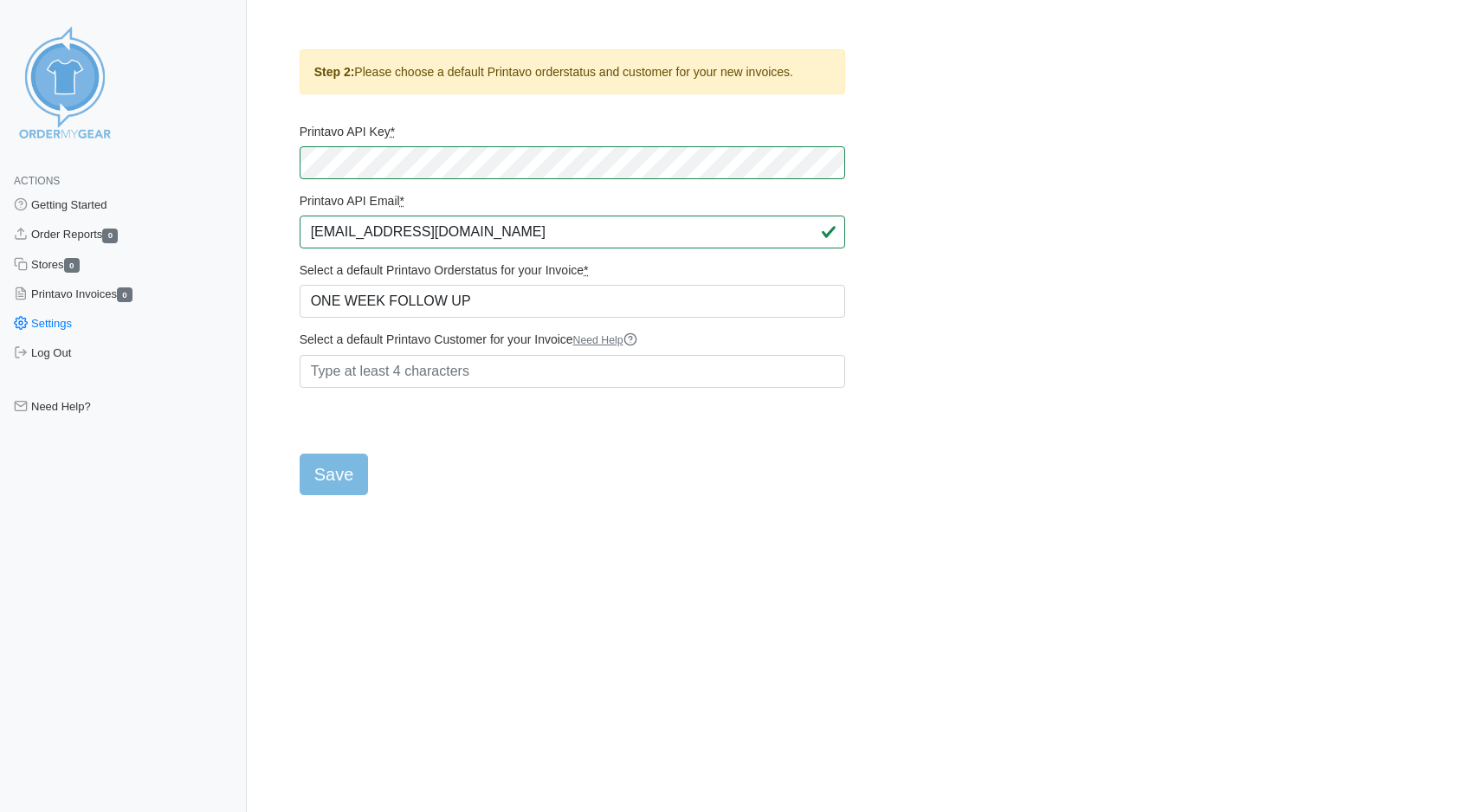
click at [527, 524] on html "Actions Getting Started Order Reports 0 Stores 0 Printavo Invoices 0 Settings L…" at bounding box center [740, 262] width 1479 height 524
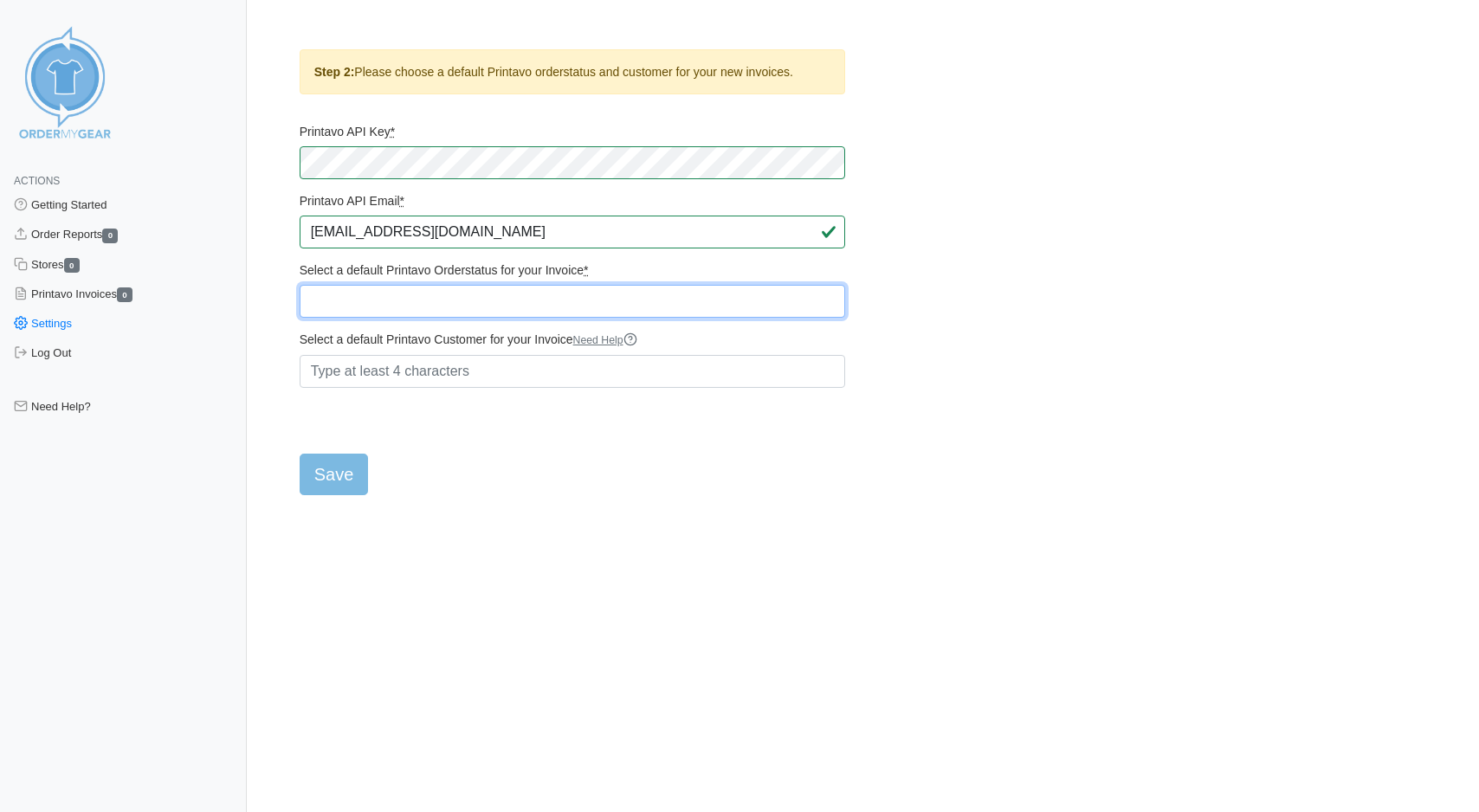
click at [537, 317] on select "Quote OMG STORE ARCHIVED SOURCE APPAREL ARTWORK SUBMITTED BY CUSTOMER READY FOR…" at bounding box center [572, 301] width 545 height 33
select select "504034"
click at [299, 300] on select "Quote OMG STORE ARCHIVED SOURCE APPAREL ARTWORK SUBMITTED BY CUSTOMER READY FOR…" at bounding box center [572, 301] width 545 height 33
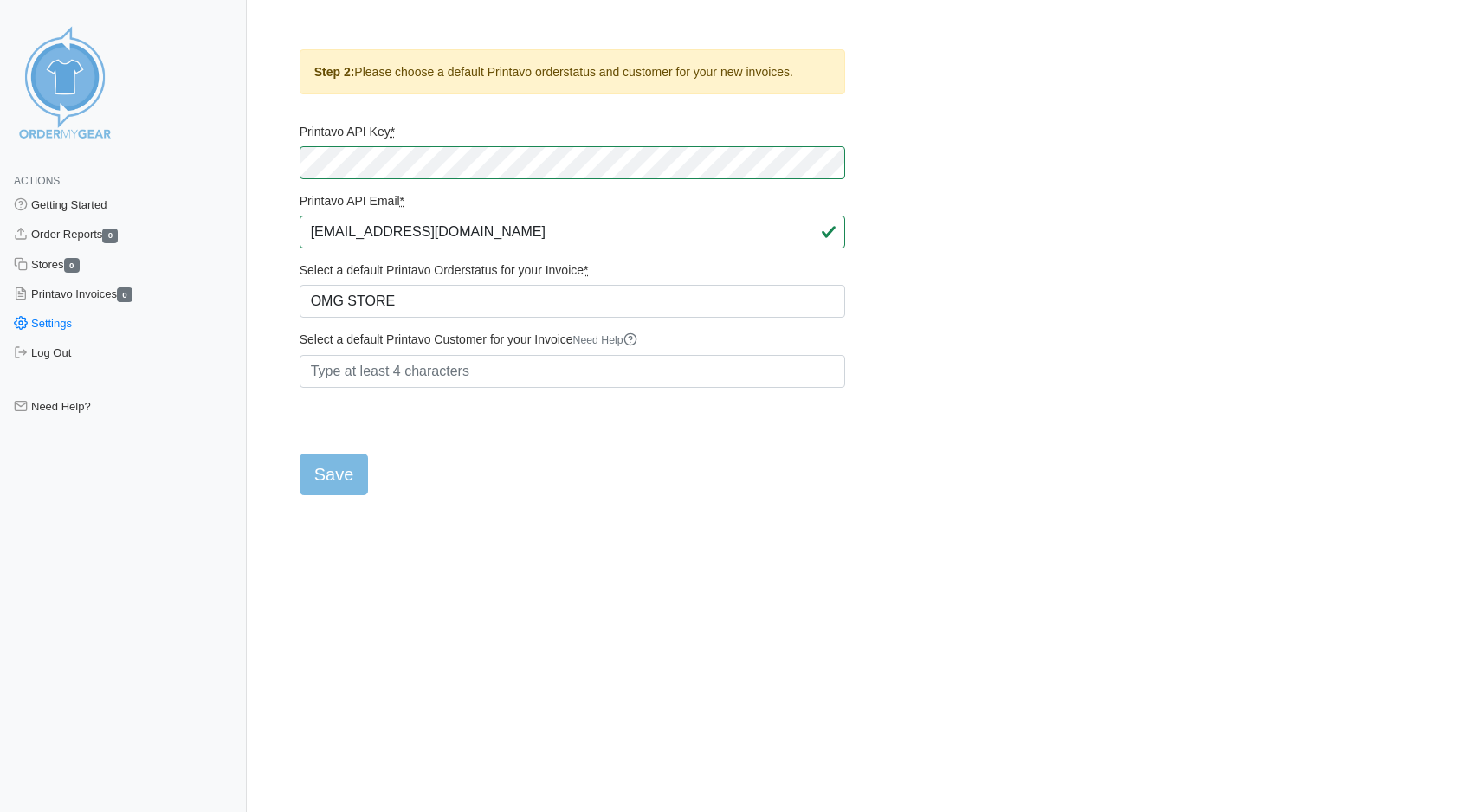
click at [562, 455] on form "Printavo API Key * Printavo API Email * thescreenprintguy@gmail.com Select a de…" at bounding box center [572, 310] width 545 height 371
click at [357, 386] on input "Select a default Printavo Customer for your Invoice Need Help" at bounding box center [572, 371] width 545 height 33
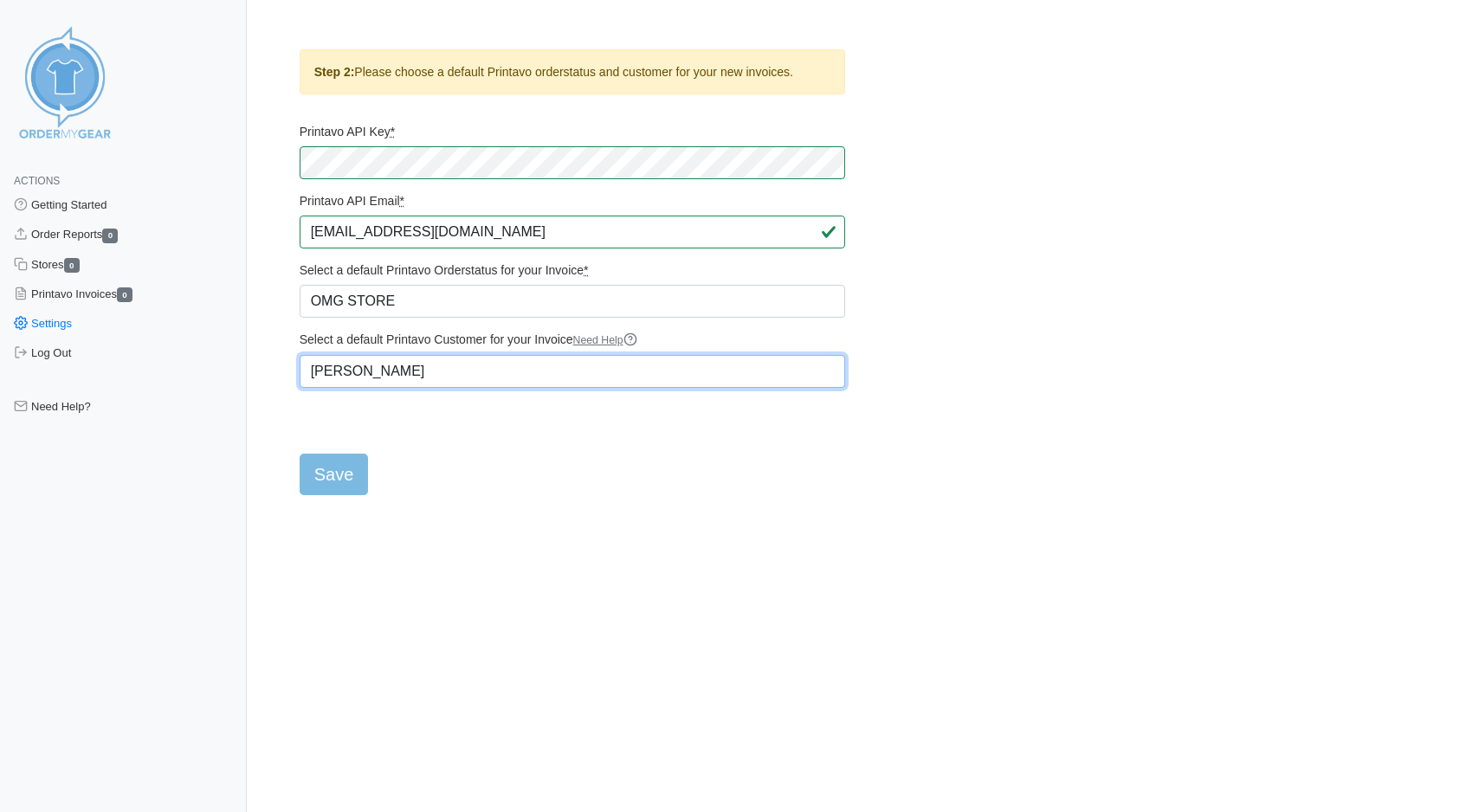
type input "Rob Follett"
click at [517, 495] on form "Printavo API Key * Printavo API Email * thescreenprintguy@gmail.com Select a de…" at bounding box center [572, 310] width 545 height 371
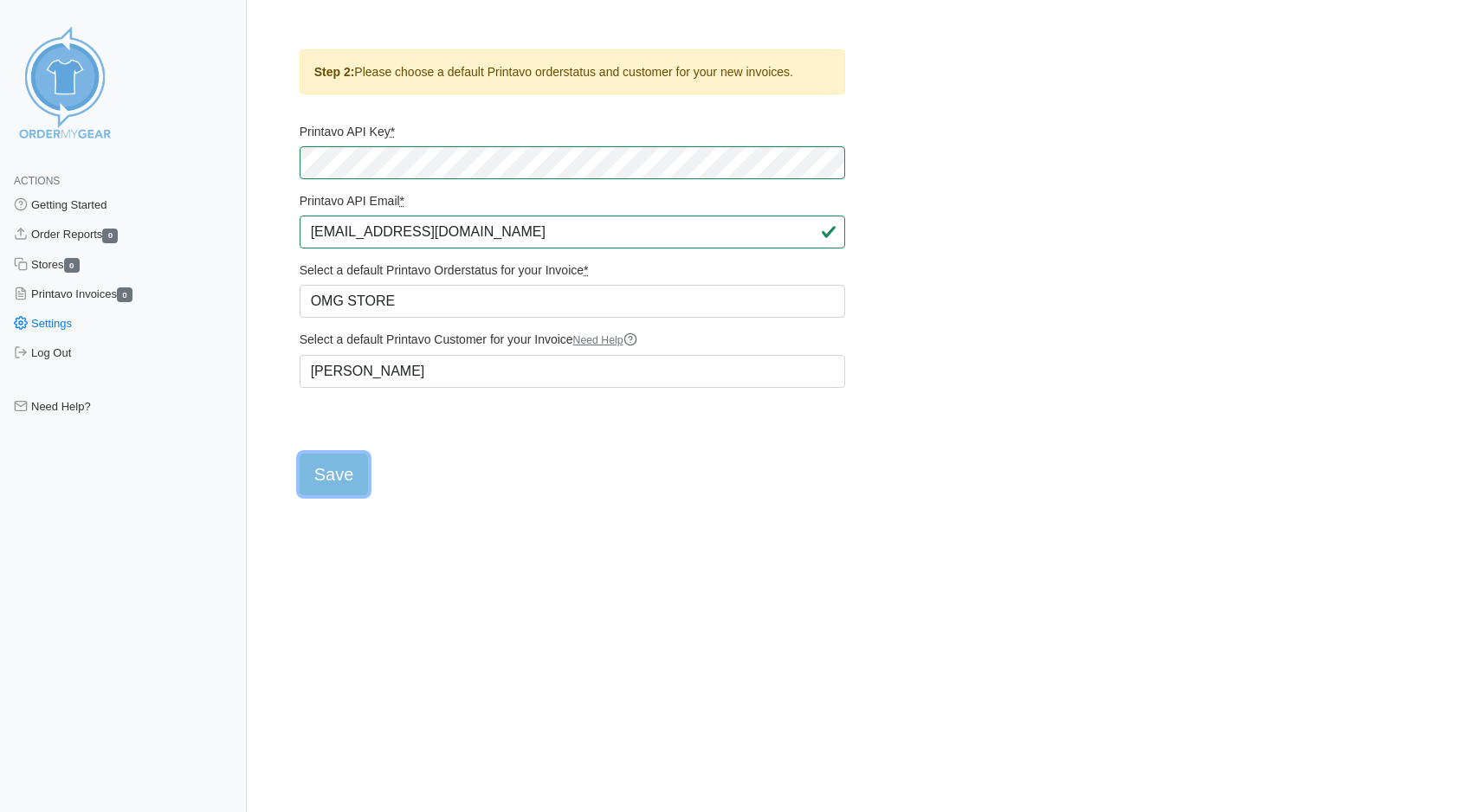
click at [348, 493] on input "Save" at bounding box center [334, 475] width 69 height 42
type input "Saving..."
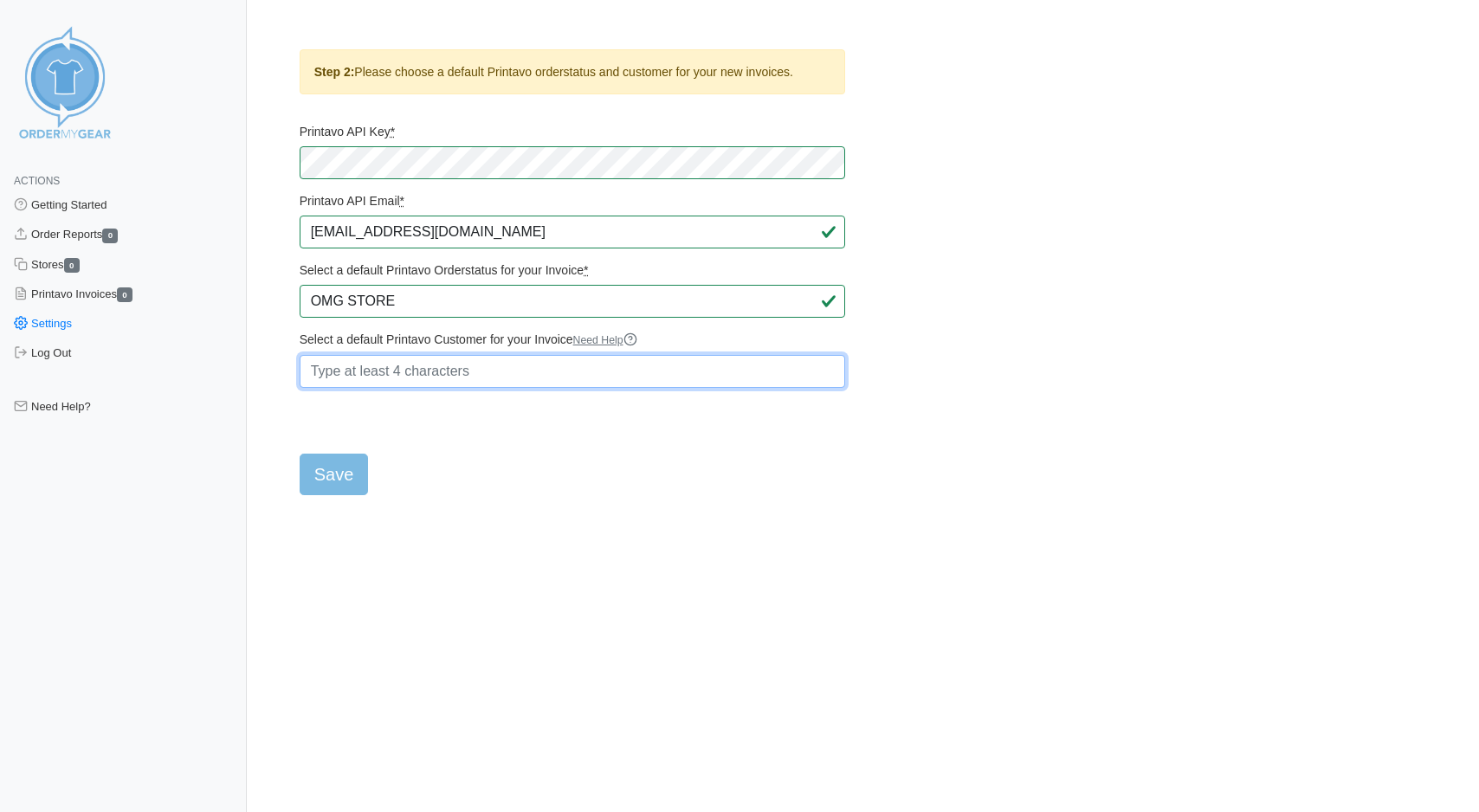
click at [431, 388] on input "Select a default Printavo Customer for your Invoice Need Help" at bounding box center [572, 371] width 545 height 33
click at [368, 386] on input "Rob Follett" at bounding box center [572, 371] width 545 height 33
type input "Rob Follett"
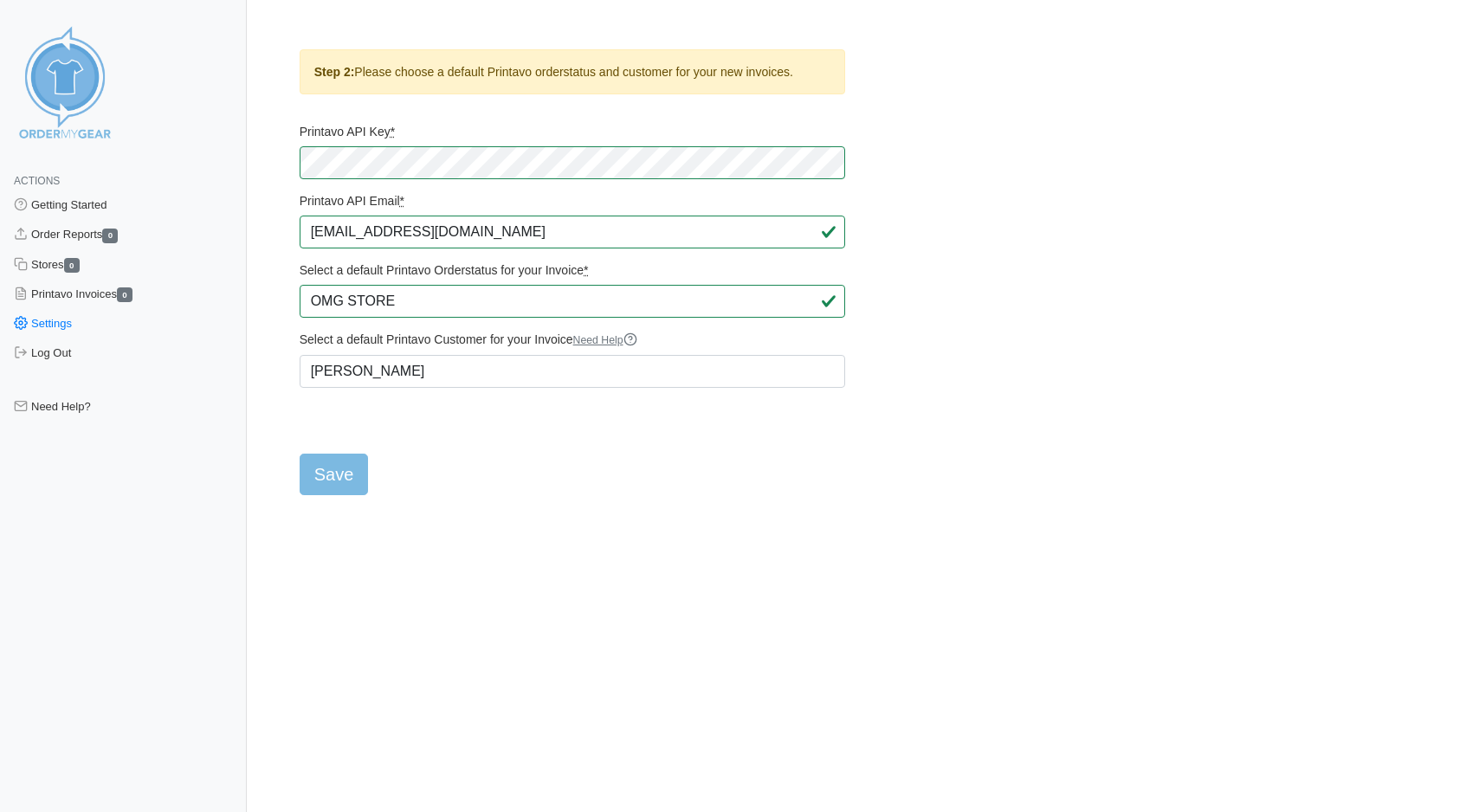
click at [451, 483] on form "Printavo API Key * Printavo API Email * thescreenprintguy@gmail.com Select a de…" at bounding box center [572, 310] width 545 height 371
click at [345, 489] on input "Save" at bounding box center [334, 475] width 69 height 42
type input "Saving..."
click at [749, 524] on html "Actions Getting Started Order Reports 0 Stores 0 Printavo Invoices 0 Settings L…" at bounding box center [740, 262] width 1479 height 524
click at [498, 470] on form "Printavo API Key * Printavo API Email * thescreenprintguy@gmail.com Select a de…" at bounding box center [572, 310] width 545 height 371
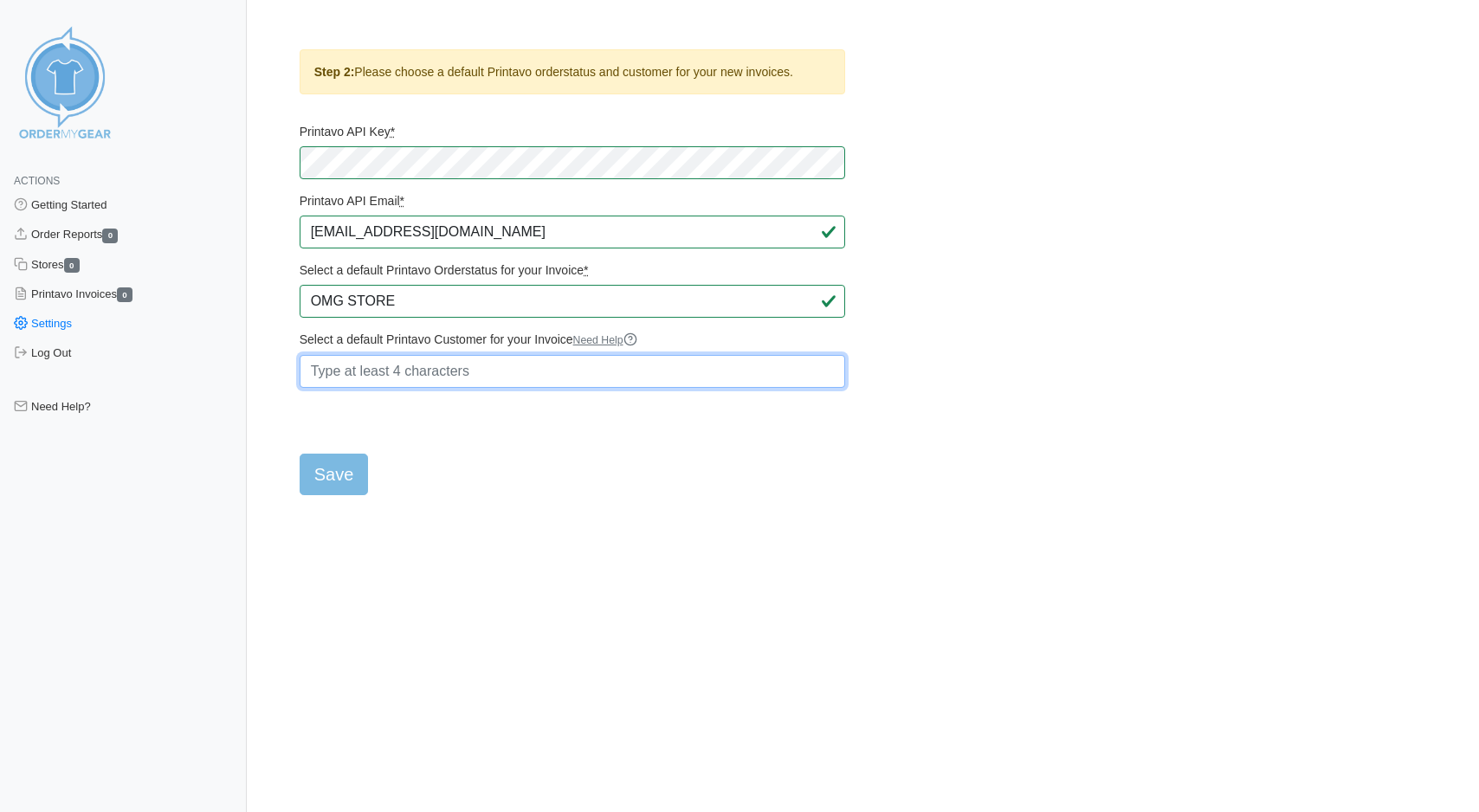
click at [439, 387] on input "Select a default Printavo Customer for your Invoice Need Help" at bounding box center [572, 371] width 545 height 33
type input "[PERSON_NAME]"
click at [457, 388] on input "Select a default Printavo Customer for your Invoice Need Help" at bounding box center [572, 371] width 545 height 33
type input "r"
click at [444, 417] on link "Rob Folle tt | MSPG" at bounding box center [402, 422] width 203 height 23
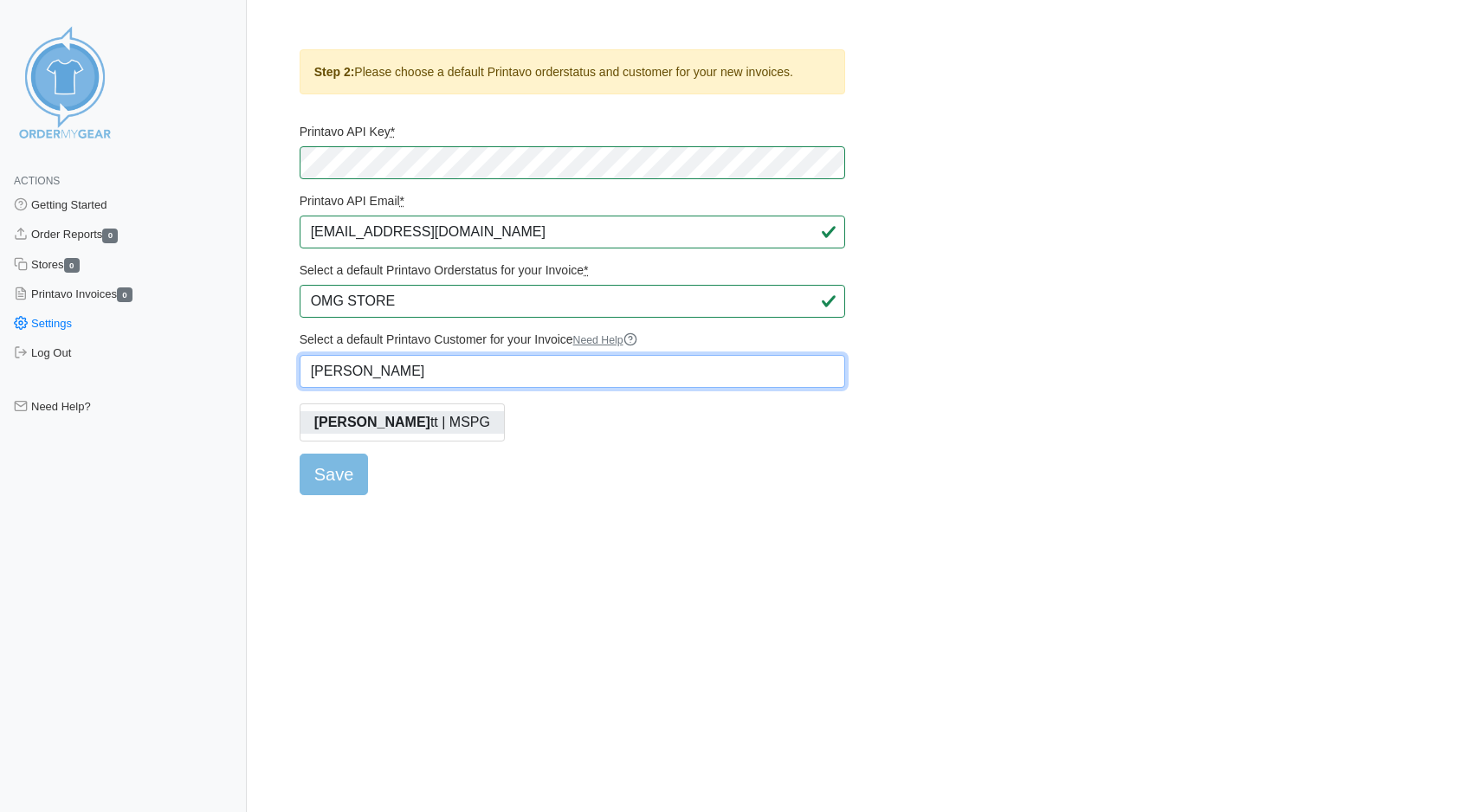
type input "Rob Follett | MSPG"
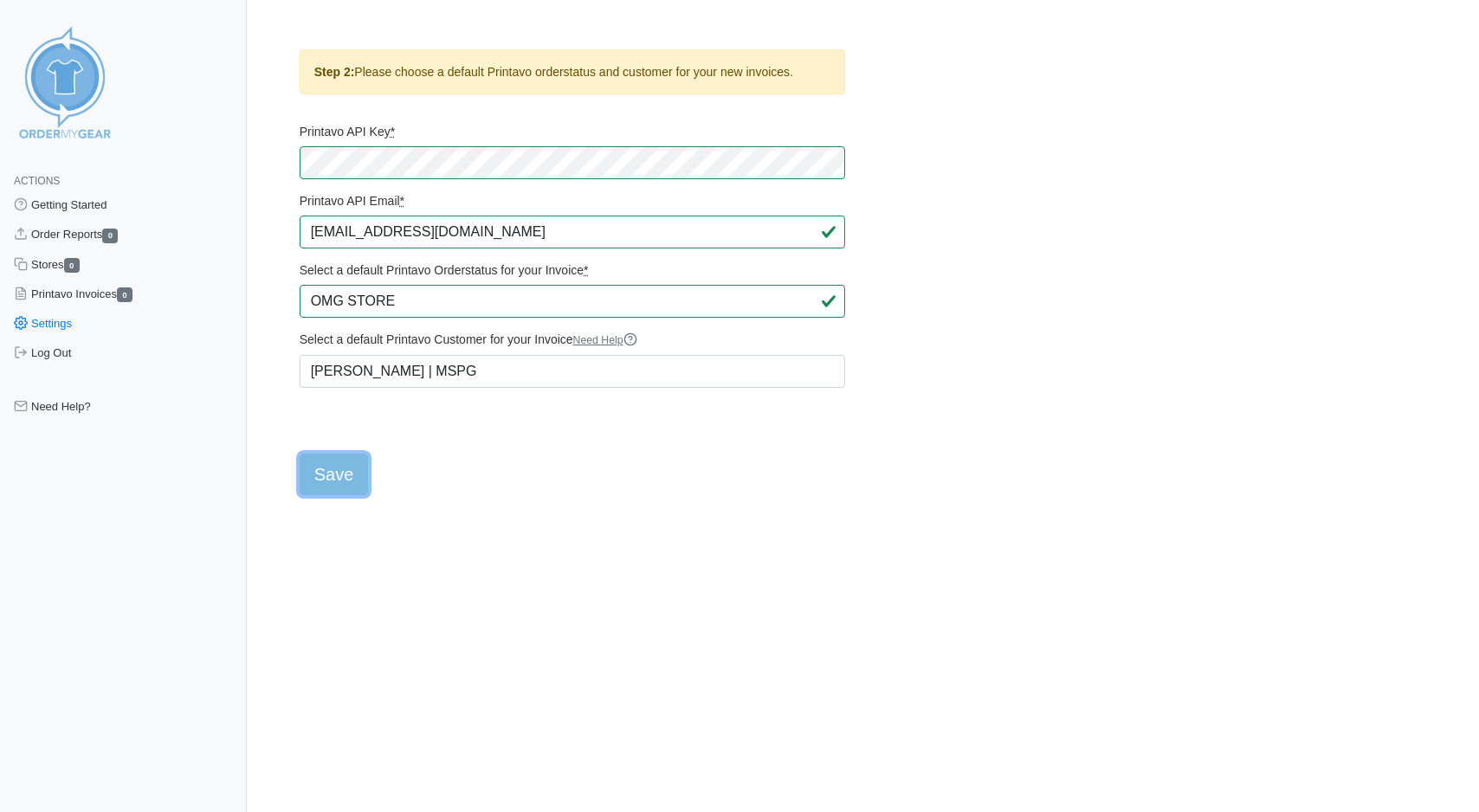
click at [329, 495] on input "Save" at bounding box center [334, 475] width 69 height 42
type input "Saving..."
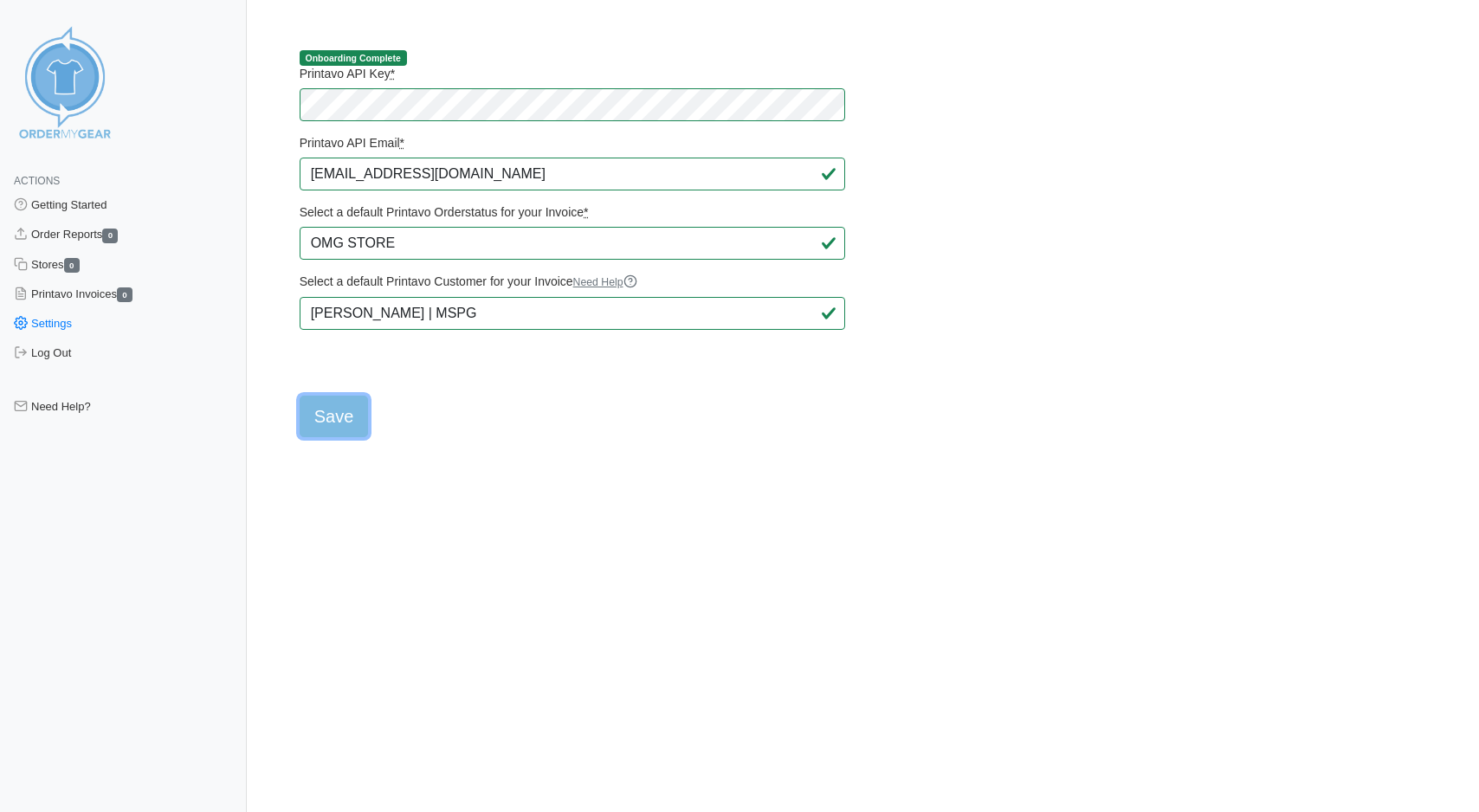
click at [339, 427] on input "Save" at bounding box center [334, 416] width 69 height 42
type input "Saving..."
click at [566, 459] on html "Actions Getting Started Order Reports 0 Stores 0 Printavo Invoices 0 Settings L…" at bounding box center [740, 232] width 1479 height 466
click at [91, 239] on link "Order Reports 0" at bounding box center [123, 234] width 246 height 29
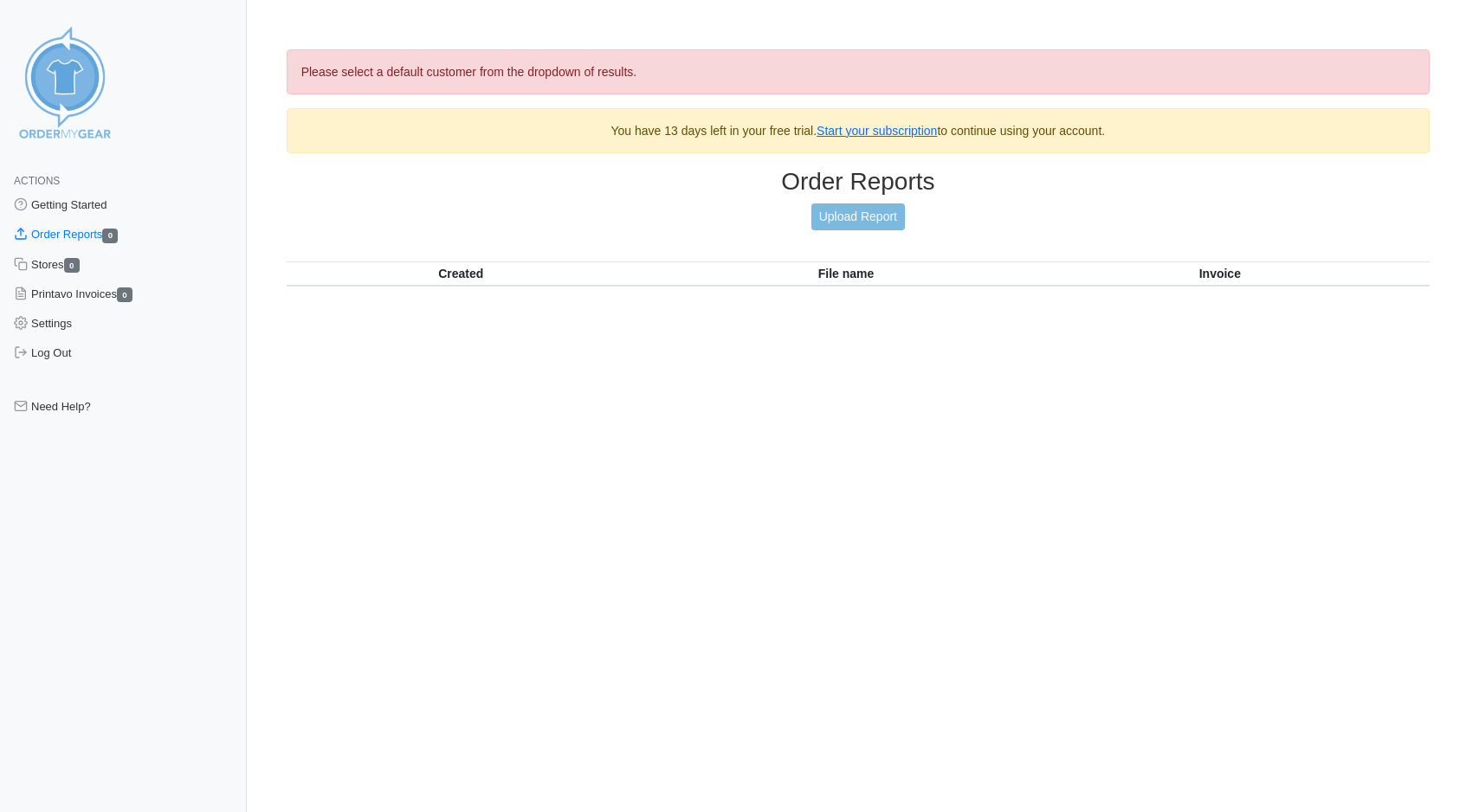
click at [67, 87] on img at bounding box center [65, 82] width 130 height 130
click at [292, 344] on html "Actions Getting Started Order Reports 0 Stores 0 Printavo Invoices 0 Settings L…" at bounding box center [740, 172] width 1479 height 344
click at [71, 131] on img at bounding box center [65, 82] width 130 height 130
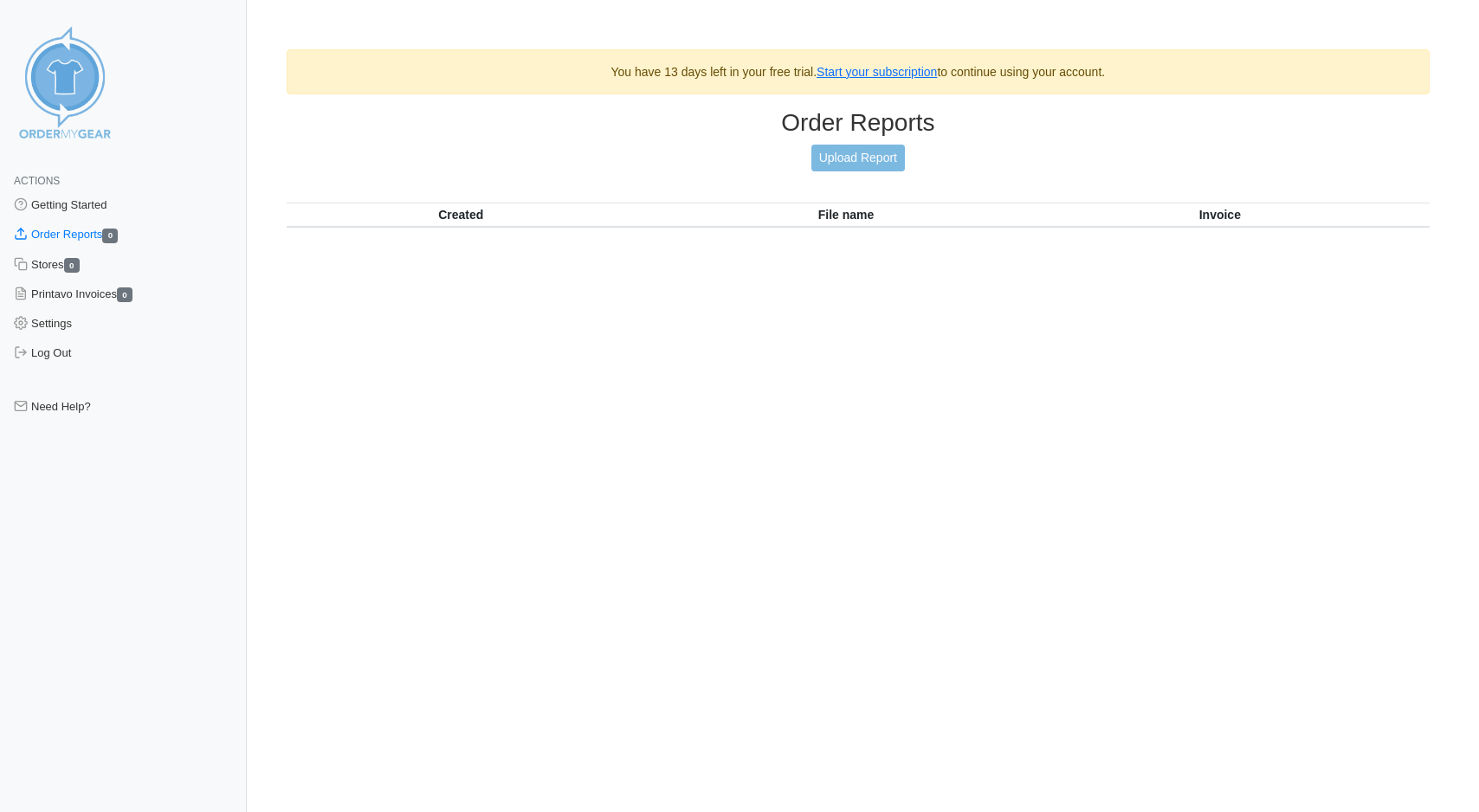
click at [105, 231] on link "Order Reports 0" at bounding box center [123, 234] width 246 height 29
click at [94, 239] on link "Order Reports 0" at bounding box center [123, 234] width 246 height 29
